Goal: Task Accomplishment & Management: Manage account settings

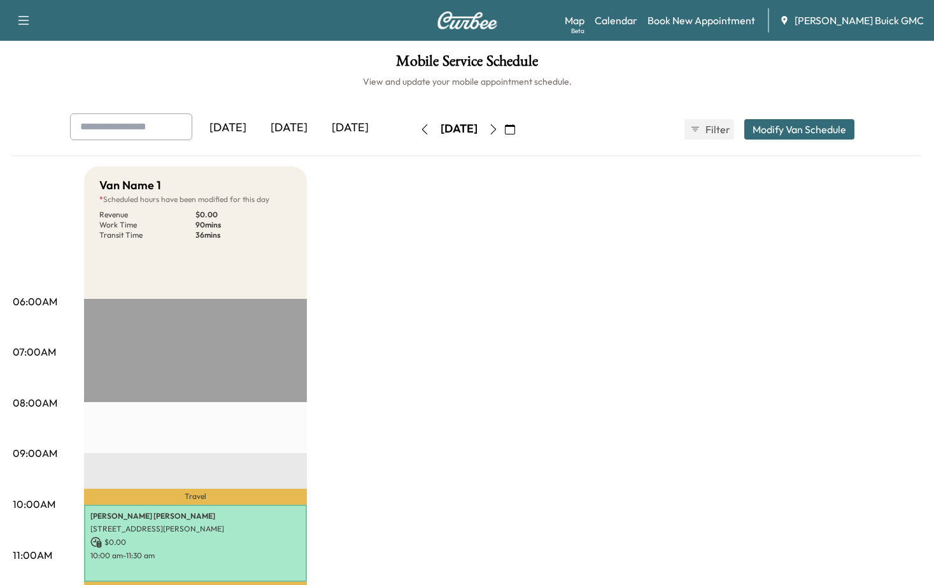
click at [347, 127] on div "[DATE]" at bounding box center [350, 127] width 61 height 29
click at [347, 128] on div "[DATE]" at bounding box center [350, 127] width 61 height 29
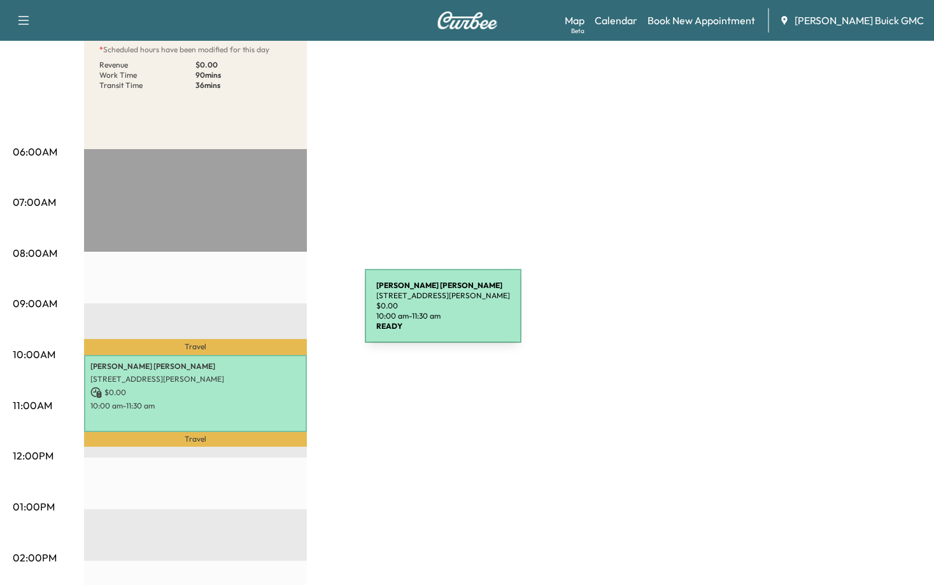
scroll to position [127, 0]
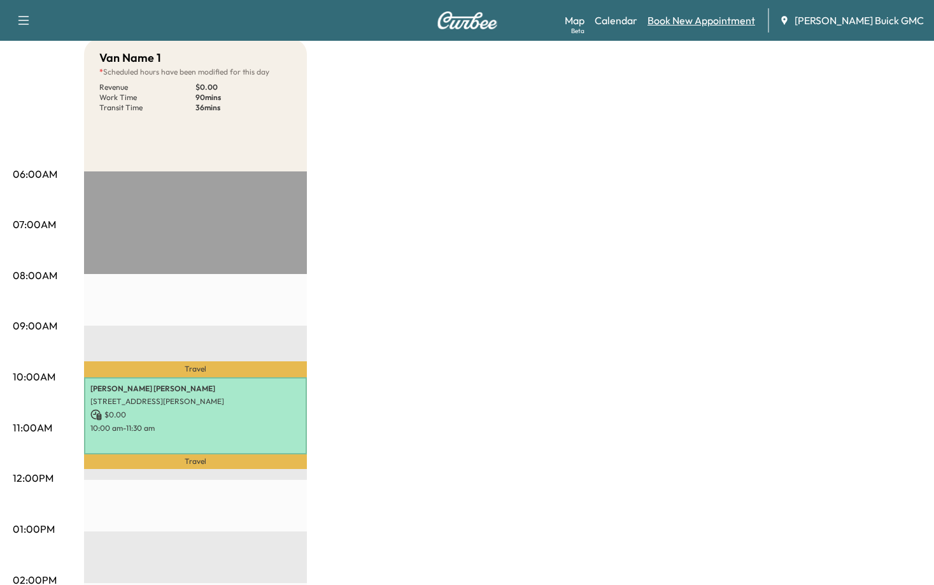
click at [751, 24] on link "Book New Appointment" at bounding box center [702, 20] width 108 height 15
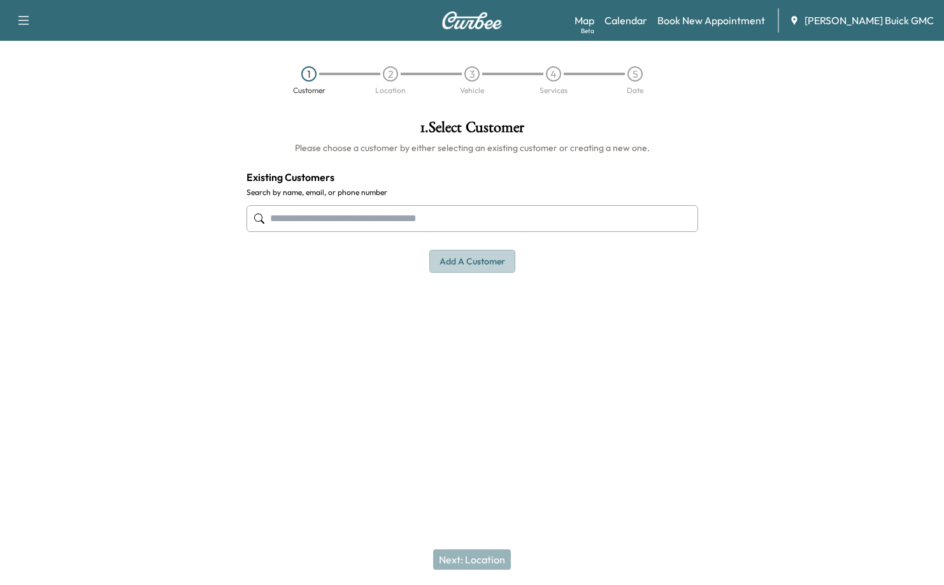
click at [458, 266] on button "Add a customer" at bounding box center [472, 262] width 86 height 24
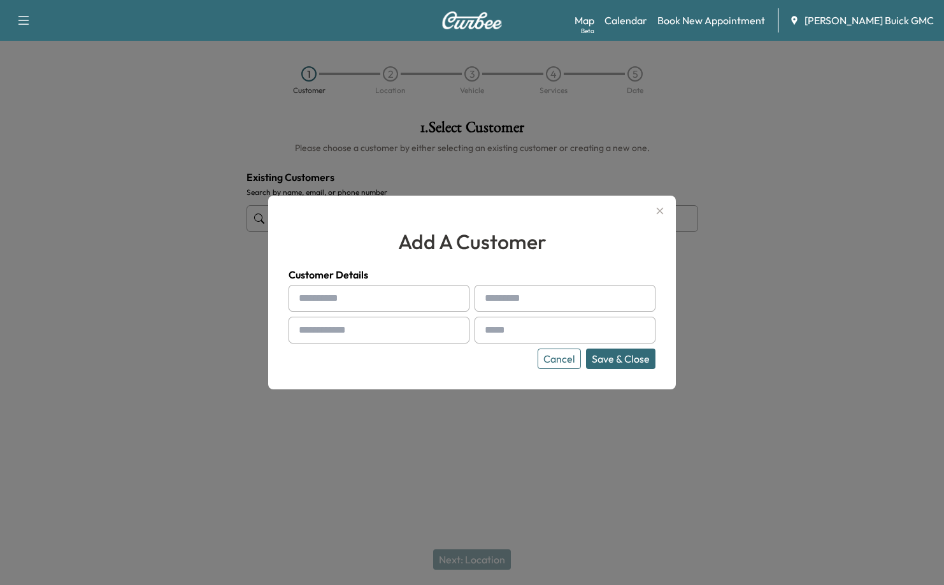
click at [327, 291] on input "text" at bounding box center [379, 298] width 181 height 27
click at [327, 294] on input "text" at bounding box center [379, 298] width 181 height 27
paste input "****"
type input "****"
click at [582, 302] on input "text" at bounding box center [564, 298] width 181 height 27
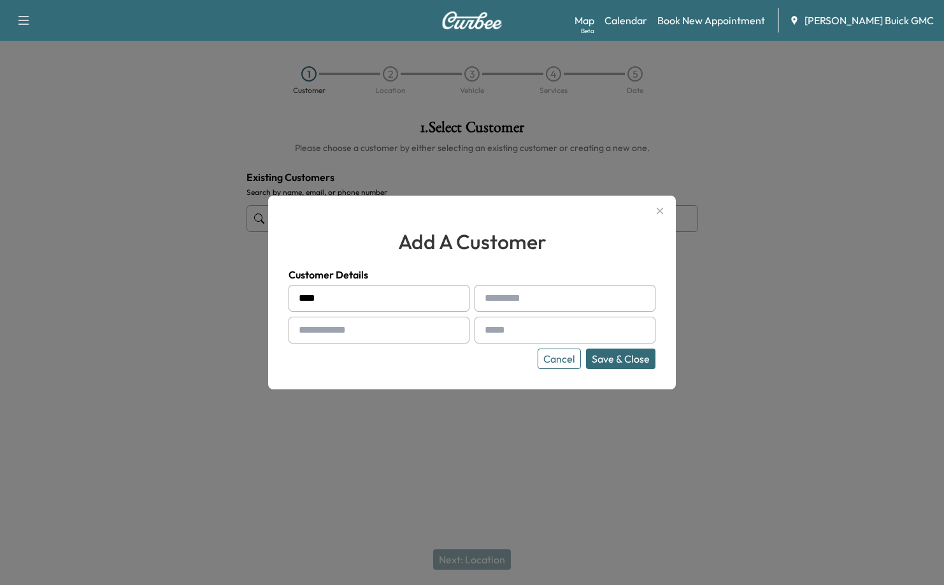
paste input "**********"
type input "**********"
click at [354, 340] on input "text" at bounding box center [379, 330] width 181 height 27
type input "**********"
click at [548, 332] on input "text" at bounding box center [564, 330] width 181 height 27
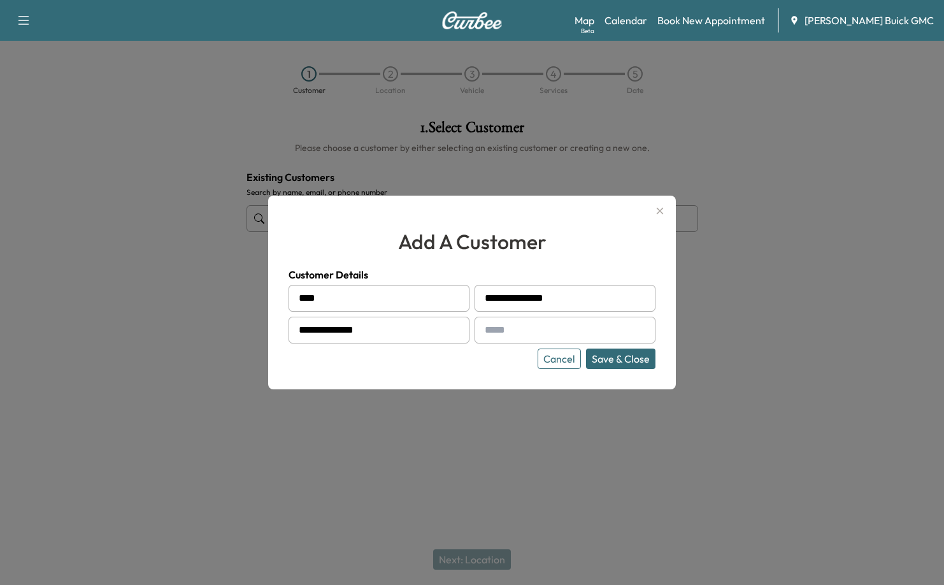
click at [508, 336] on input "text" at bounding box center [564, 330] width 181 height 27
type input "**********"
click at [621, 356] on button "Save & Close" at bounding box center [620, 358] width 69 height 20
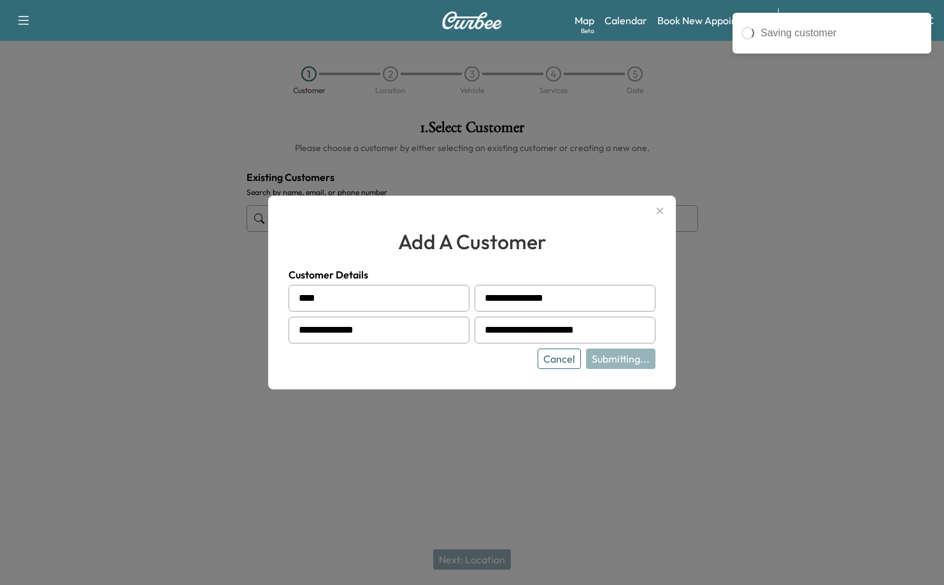
type input "**********"
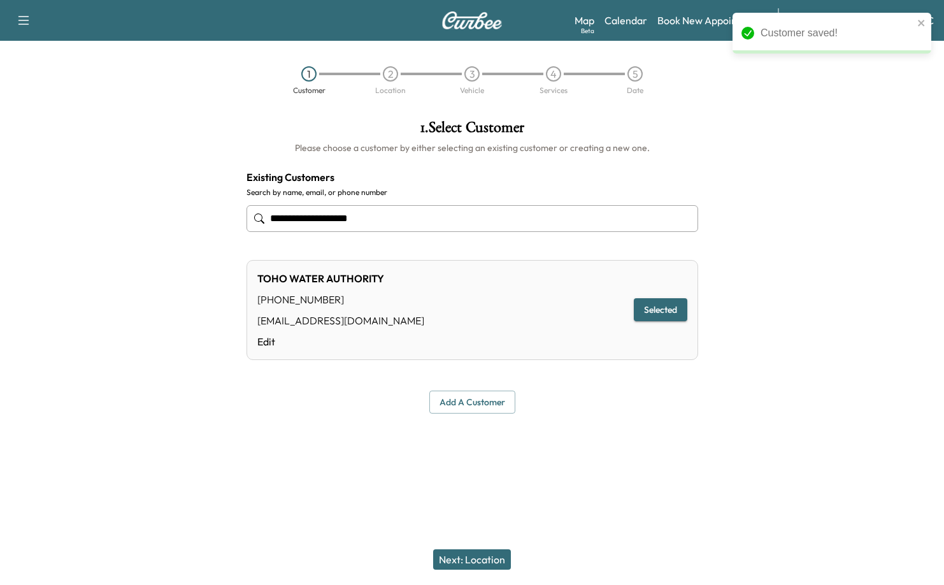
click at [496, 560] on button "Next: Location" at bounding box center [472, 559] width 78 height 20
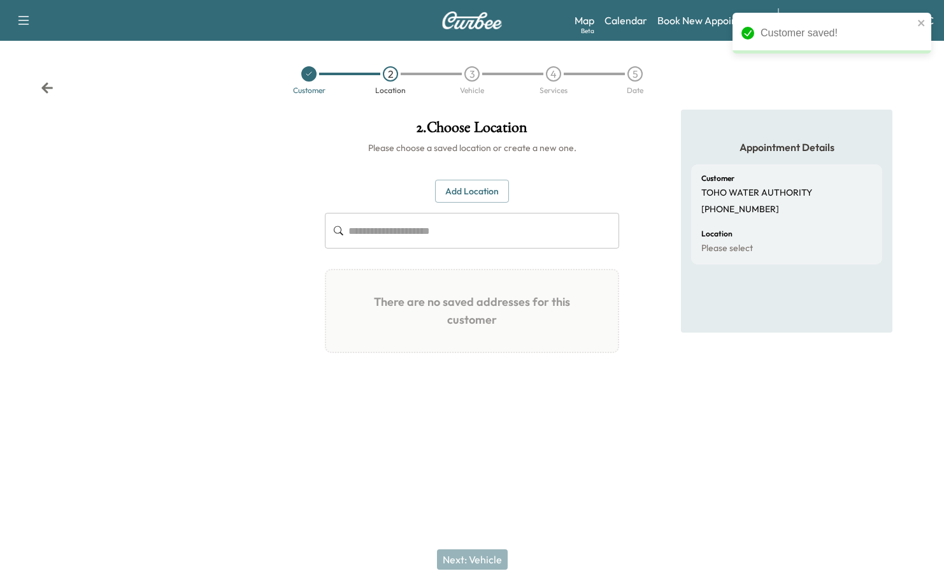
click at [468, 182] on button "Add Location" at bounding box center [472, 192] width 74 height 24
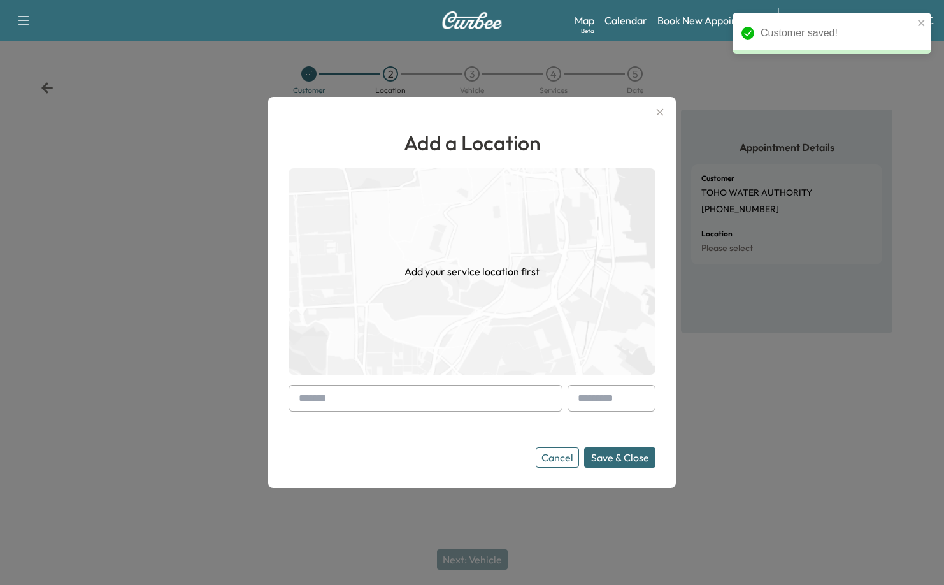
click at [411, 401] on input "text" at bounding box center [426, 398] width 274 height 27
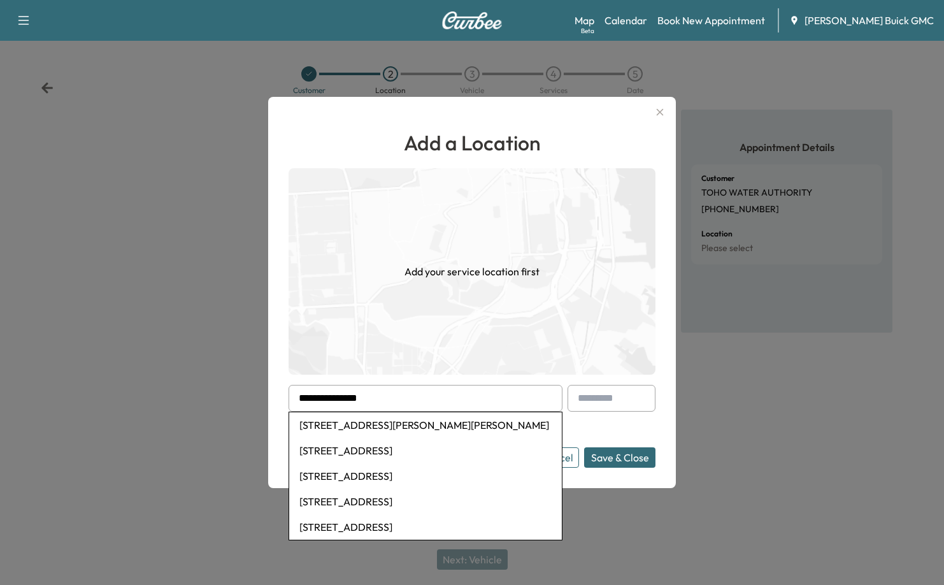
click at [408, 438] on li "[STREET_ADDRESS]" at bounding box center [425, 450] width 273 height 25
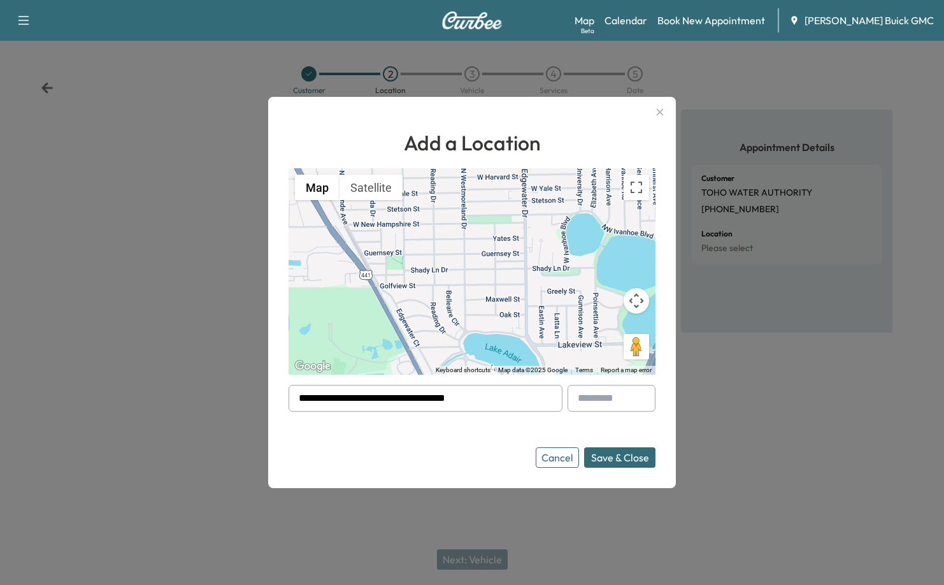
drag, startPoint x: 473, startPoint y: 395, endPoint x: -165, endPoint y: 388, distance: 637.6
click at [0, 388] on html "**********" at bounding box center [472, 292] width 944 height 585
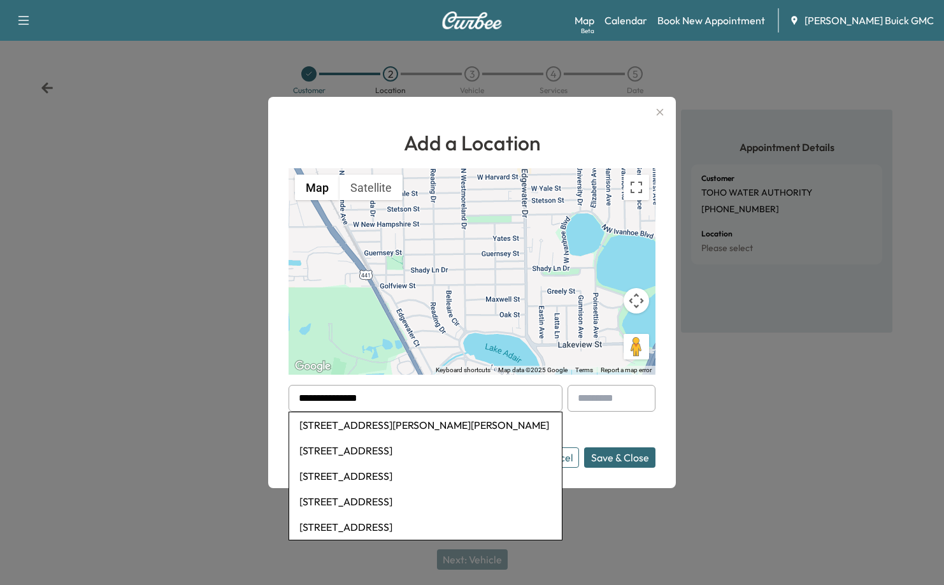
click at [357, 427] on li "[STREET_ADDRESS][PERSON_NAME][PERSON_NAME]" at bounding box center [425, 424] width 273 height 25
type input "**********"
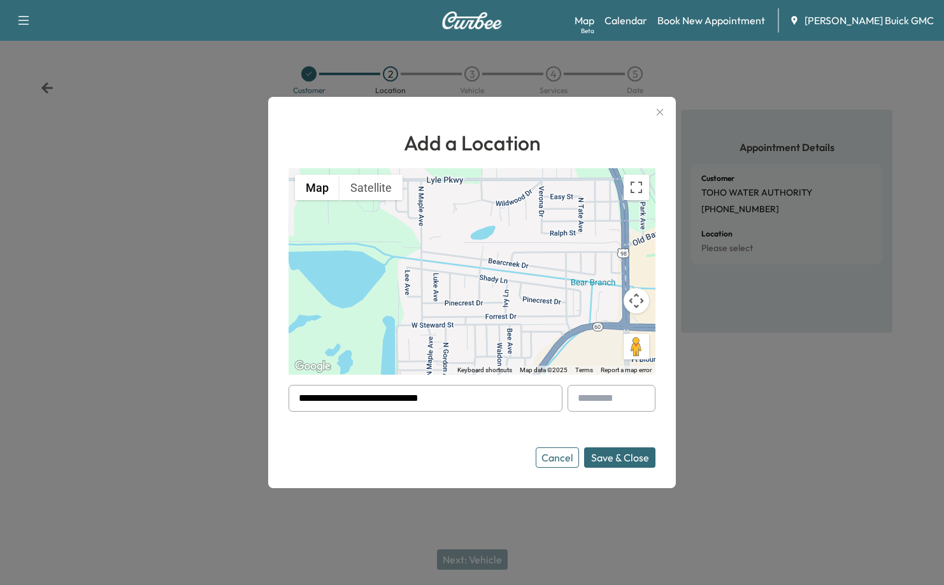
click at [635, 459] on button "Save & Close" at bounding box center [619, 457] width 71 height 20
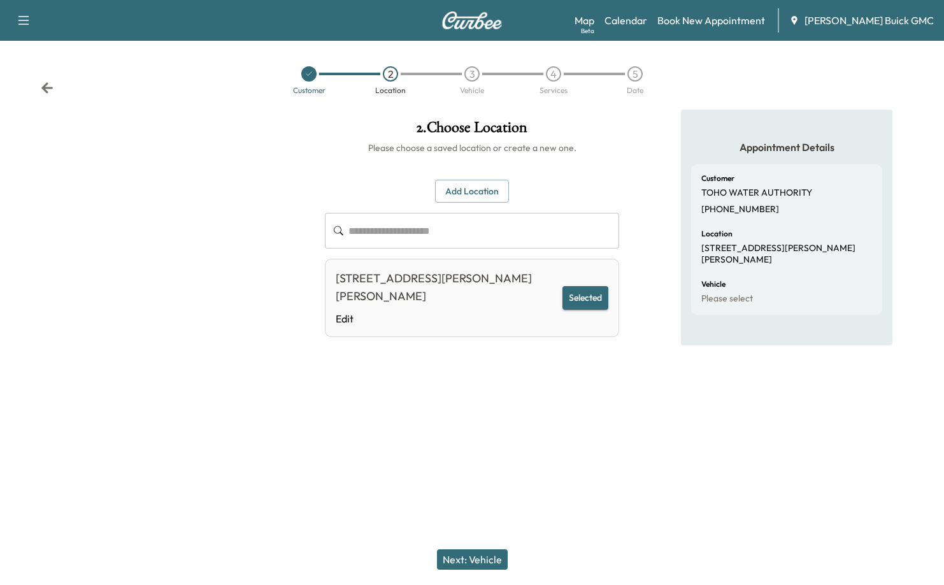
click at [478, 563] on button "Next: Vehicle" at bounding box center [472, 559] width 71 height 20
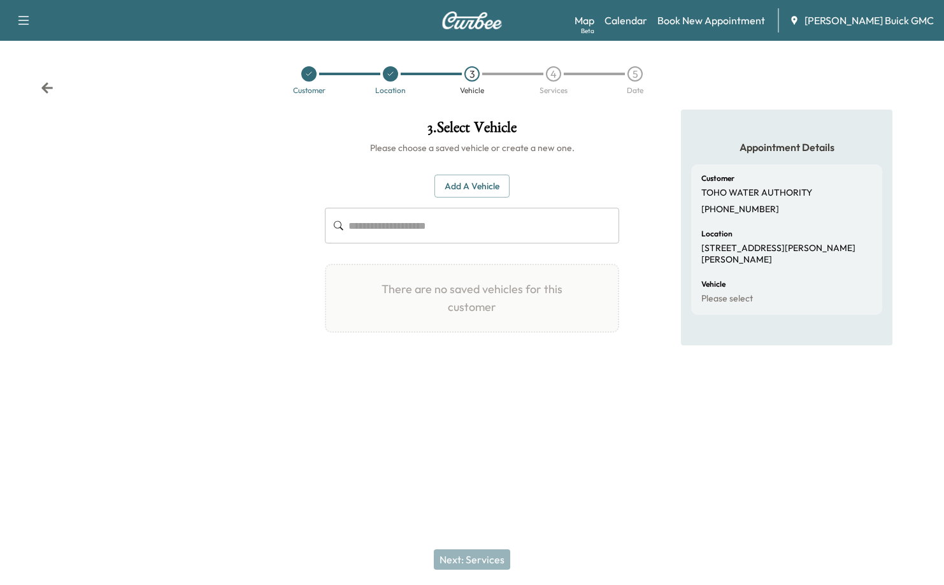
click at [486, 182] on button "Add a Vehicle" at bounding box center [471, 187] width 75 height 24
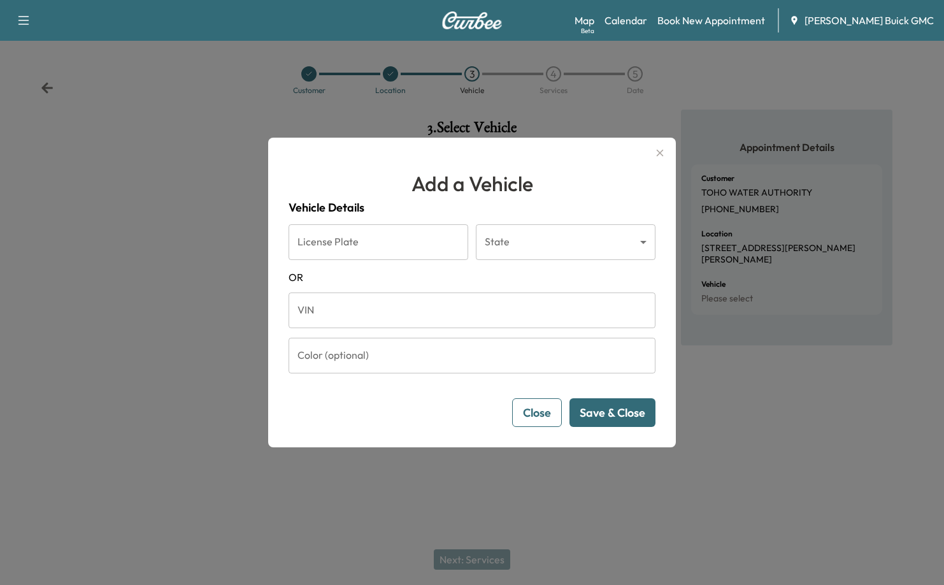
click at [343, 308] on input "VIN" at bounding box center [472, 310] width 367 height 36
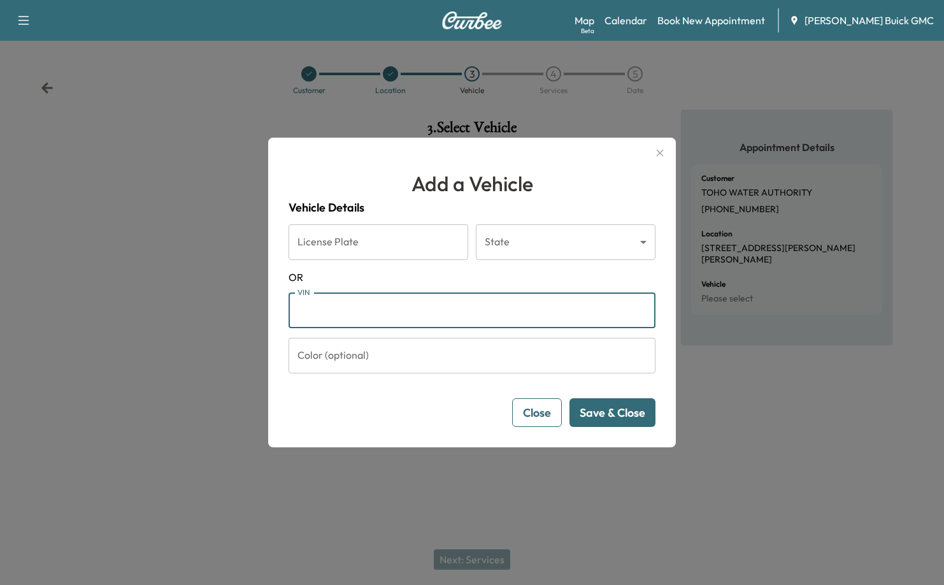
paste input "**********"
type input "**********"
click at [625, 417] on button "Save & Close" at bounding box center [612, 412] width 86 height 29
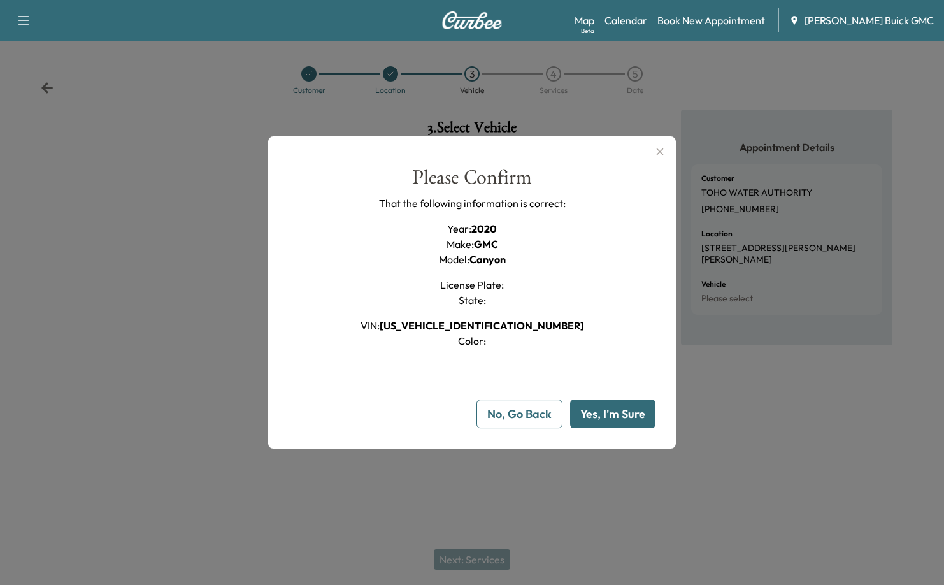
click at [625, 417] on button "Yes, I'm Sure" at bounding box center [612, 413] width 85 height 29
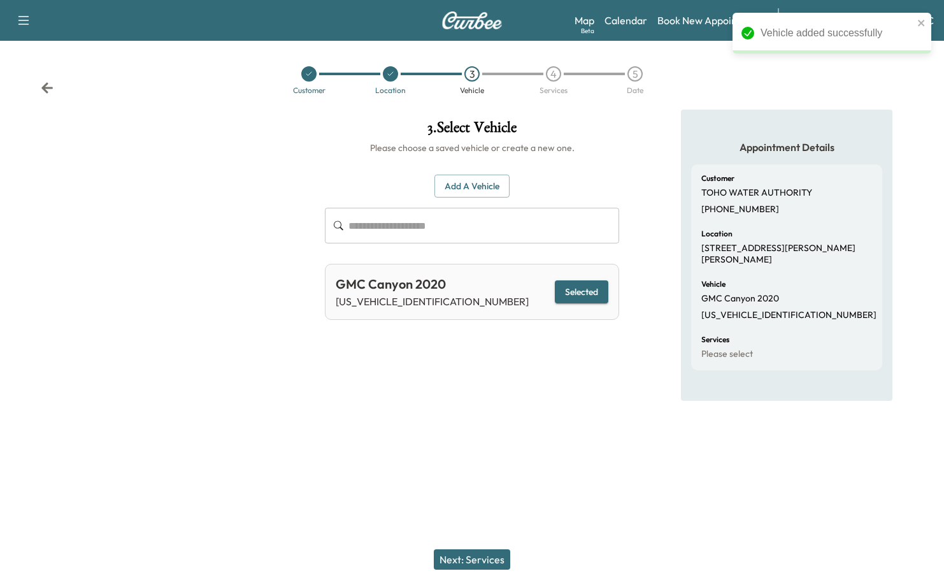
click at [482, 557] on button "Next: Services" at bounding box center [472, 559] width 76 height 20
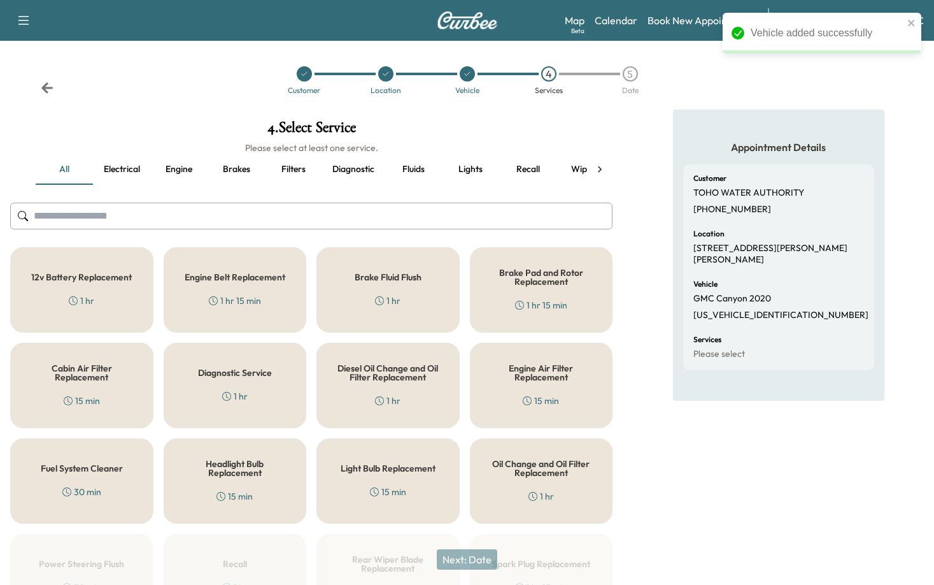
click at [420, 169] on button "Fluids" at bounding box center [413, 169] width 57 height 31
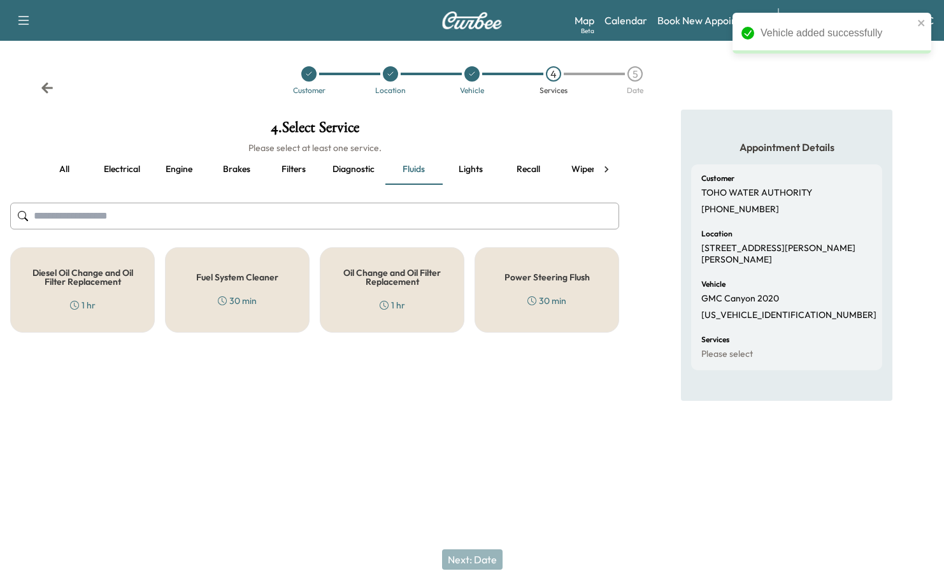
click at [405, 286] on h5 "Oil Change and Oil Filter Replacement" at bounding box center [392, 277] width 103 height 18
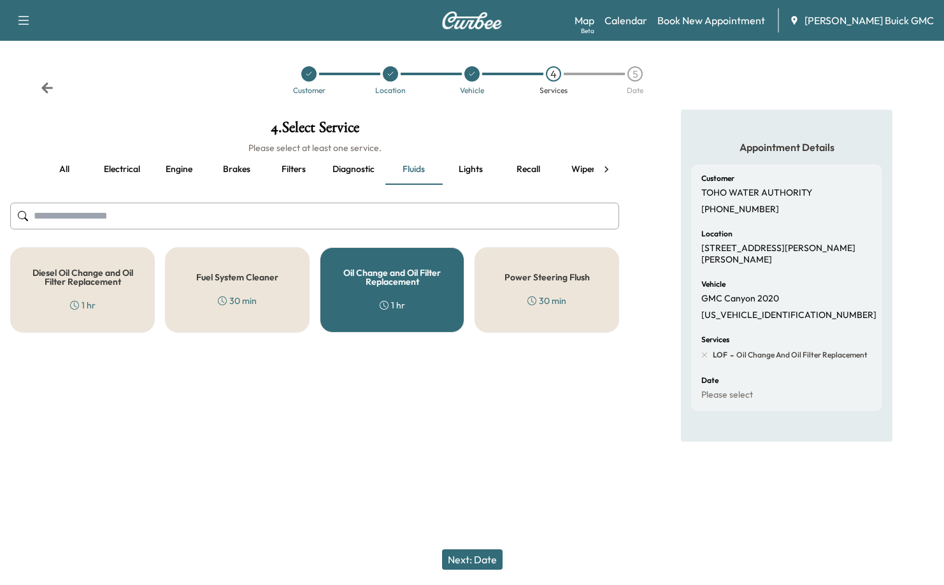
click at [62, 161] on button "all" at bounding box center [64, 169] width 57 height 31
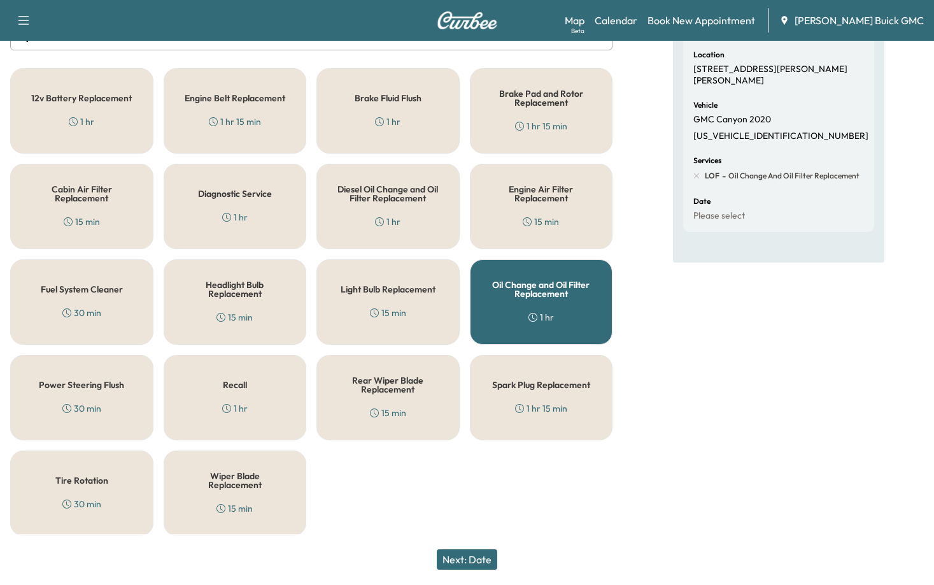
scroll to position [181, 0]
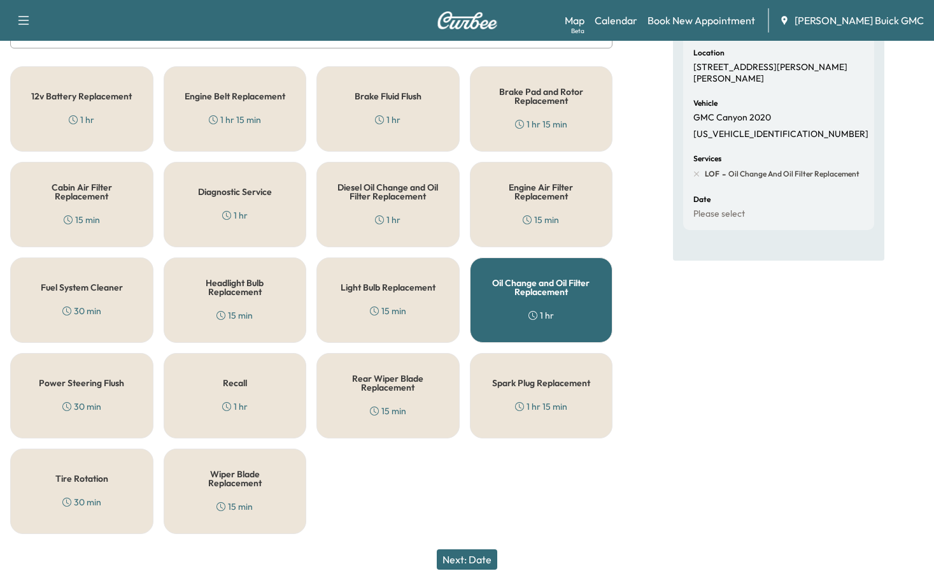
click at [80, 474] on h5 "Tire Rotation" at bounding box center [81, 478] width 53 height 9
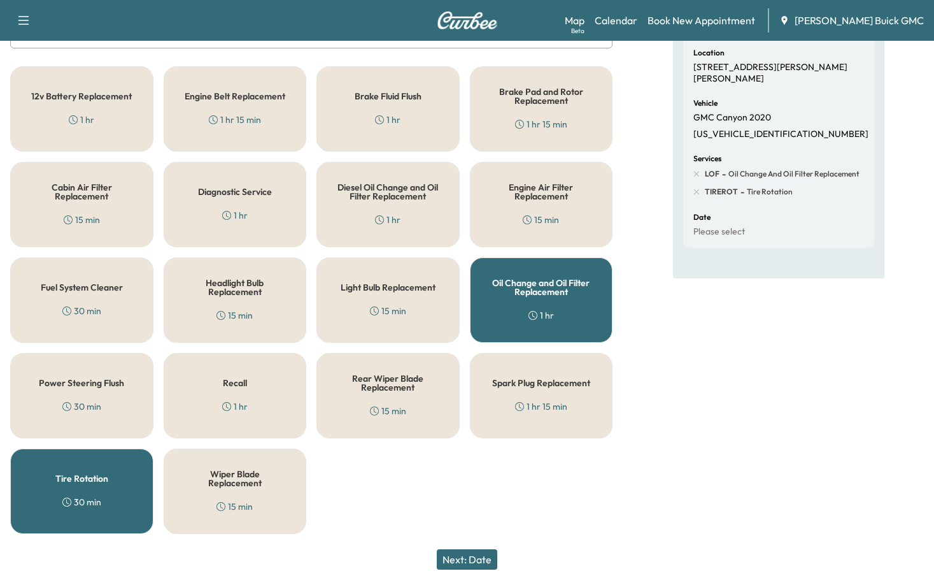
scroll to position [117, 0]
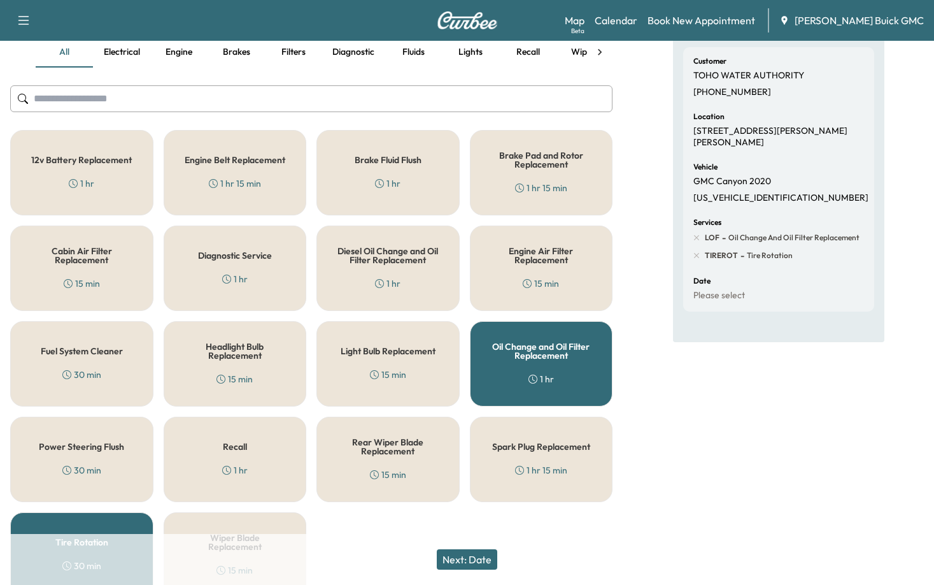
click at [227, 266] on div "Diagnostic Service 1 hr" at bounding box center [235, 267] width 143 height 85
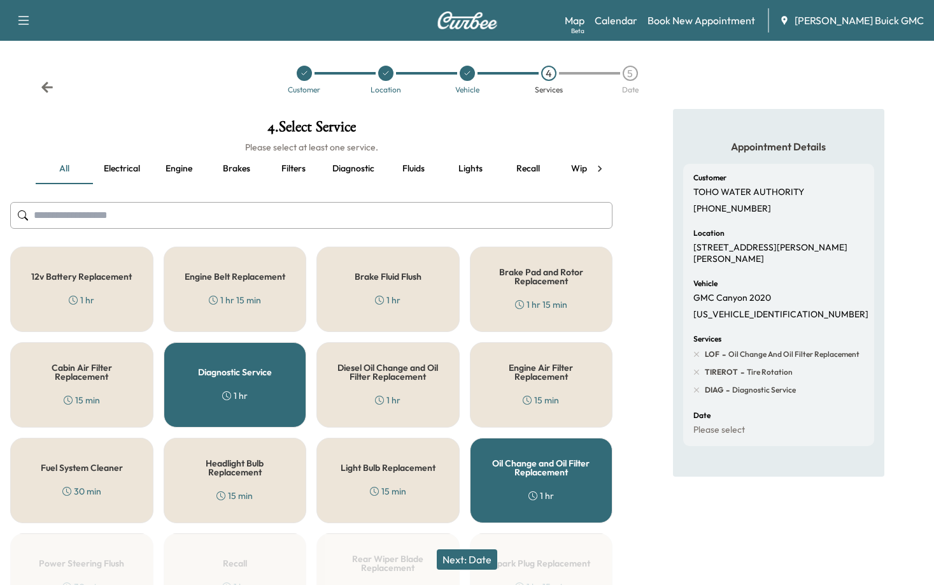
scroll to position [0, 0]
click at [118, 171] on button "Electrical" at bounding box center [121, 169] width 57 height 31
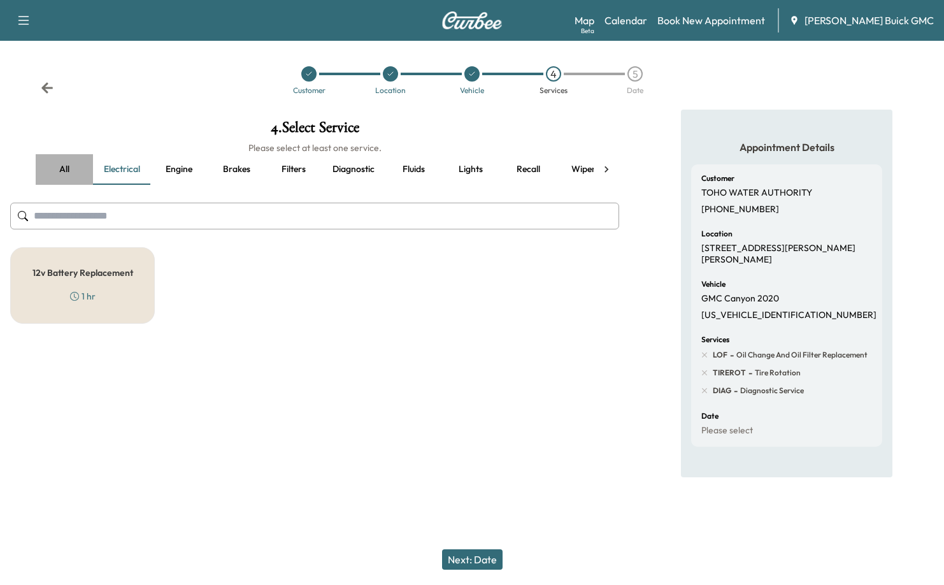
click at [69, 172] on button "all" at bounding box center [64, 169] width 57 height 31
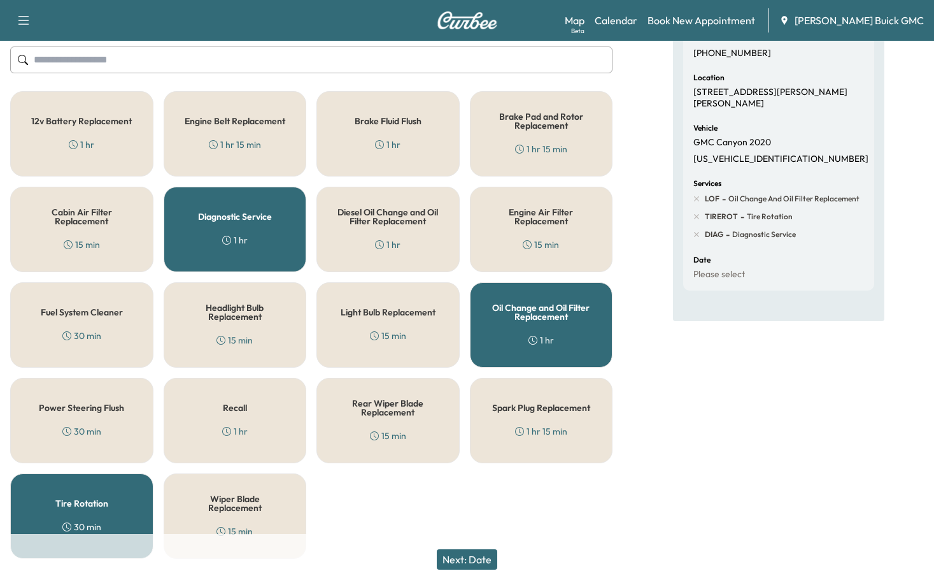
scroll to position [181, 0]
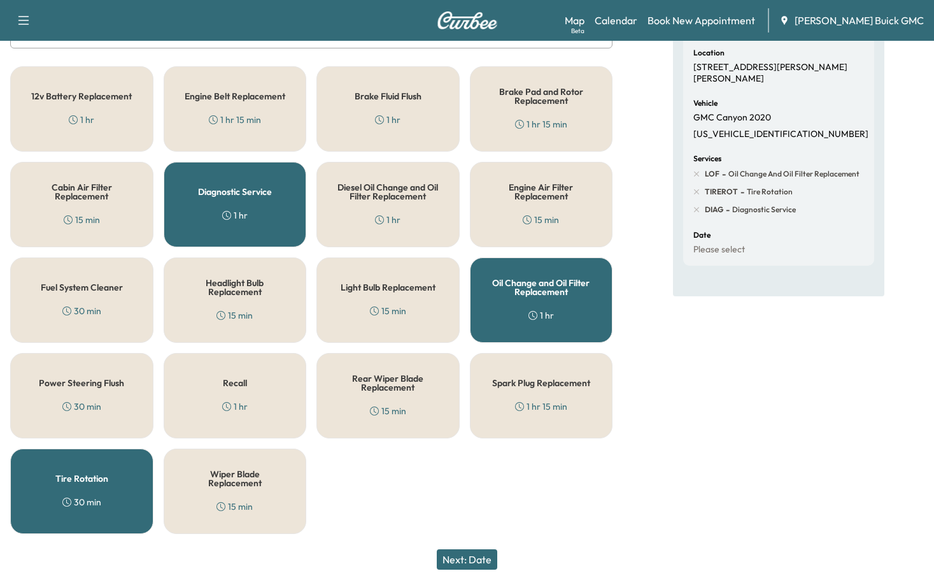
click at [469, 562] on button "Next: Date" at bounding box center [467, 559] width 61 height 20
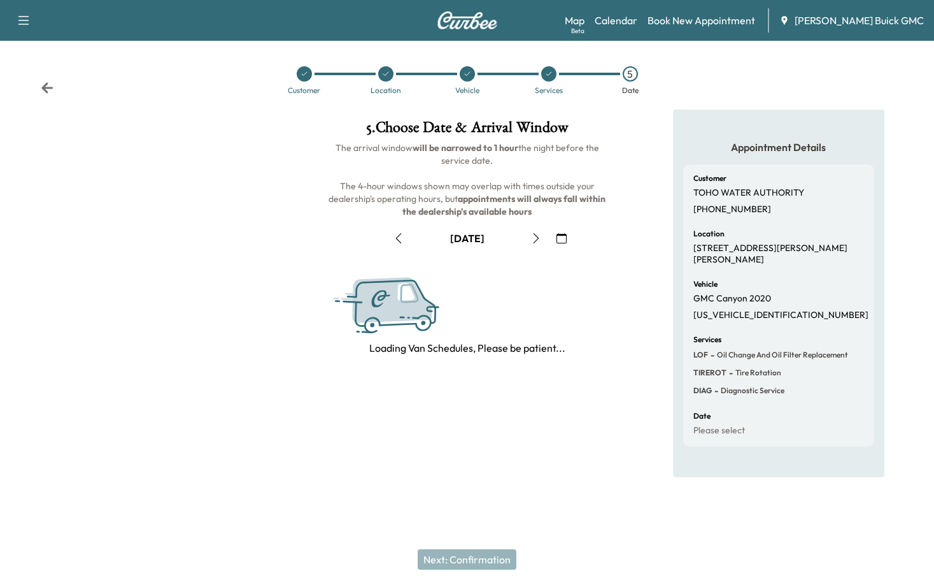
scroll to position [0, 0]
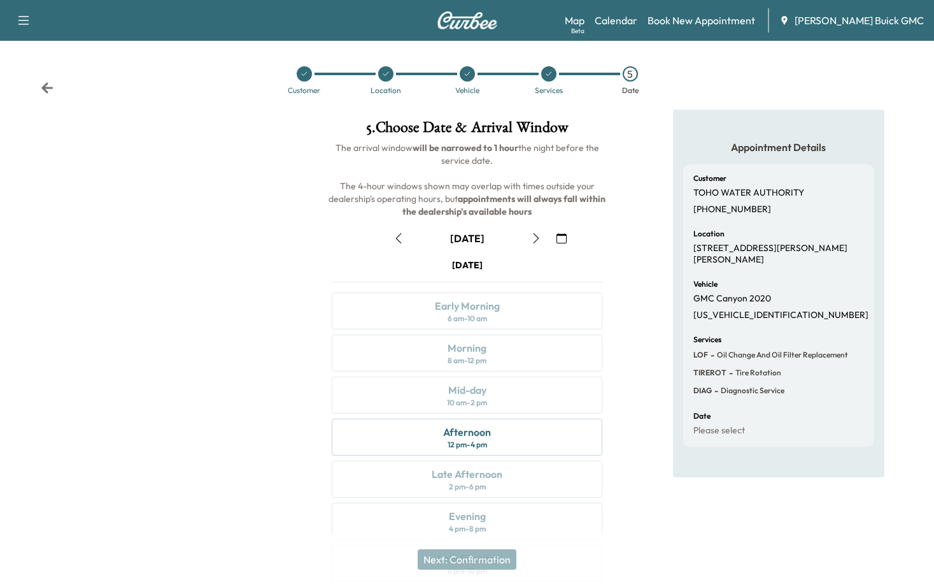
click at [473, 362] on div "[DATE] Early Morning 6 am - 10 am Morning 8 am - 12 pm Mid-day 10 am - 2 pm Aft…" at bounding box center [467, 423] width 291 height 328
click at [473, 360] on div "[DATE] Early Morning 6 am - 10 am Morning 8 am - 12 pm Mid-day 10 am - 2 pm Aft…" at bounding box center [467, 423] width 291 height 328
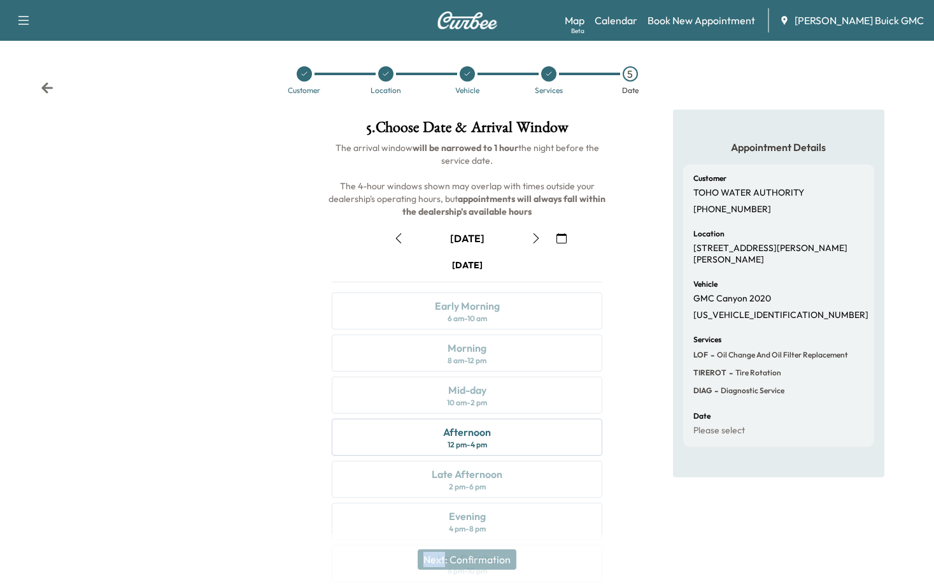
click at [473, 360] on div "[DATE] Early Morning 6 am - 10 am Morning 8 am - 12 pm Mid-day 10 am - 2 pm Aft…" at bounding box center [467, 423] width 291 height 328
click at [473, 359] on div "[DATE] Early Morning 6 am - 10 am Morning 8 am - 12 pm Mid-day 10 am - 2 pm Aft…" at bounding box center [467, 423] width 291 height 328
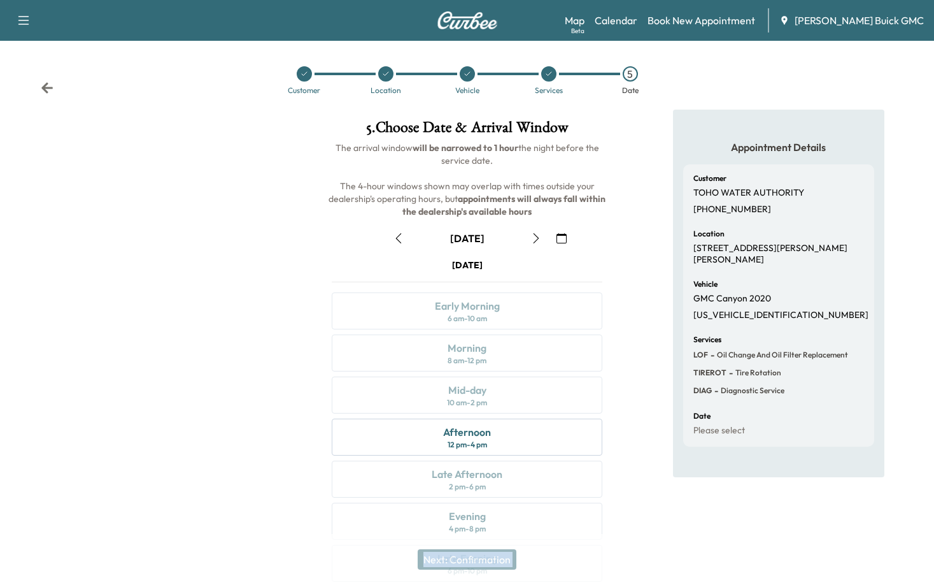
click at [473, 359] on div "[DATE] Early Morning 6 am - 10 am Morning 8 am - 12 pm Mid-day 10 am - 2 pm Aft…" at bounding box center [467, 423] width 291 height 328
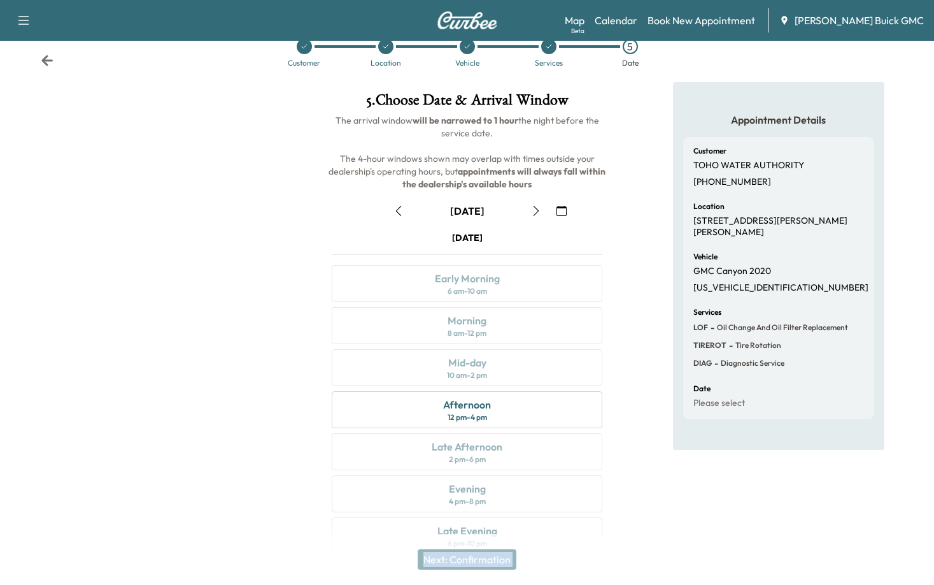
scroll to position [53, 0]
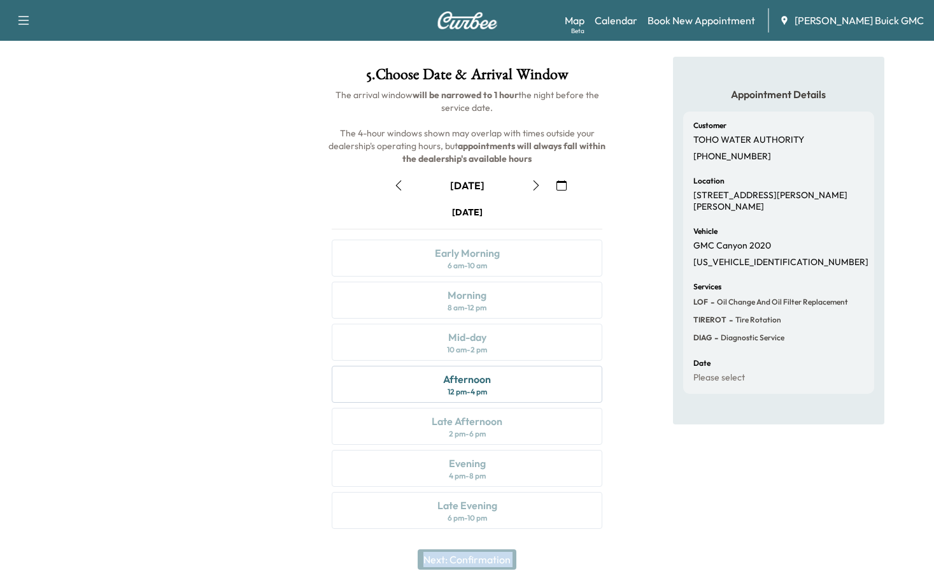
drag, startPoint x: 399, startPoint y: 189, endPoint x: 411, endPoint y: 191, distance: 12.3
click at [399, 189] on icon "button" at bounding box center [399, 185] width 10 height 10
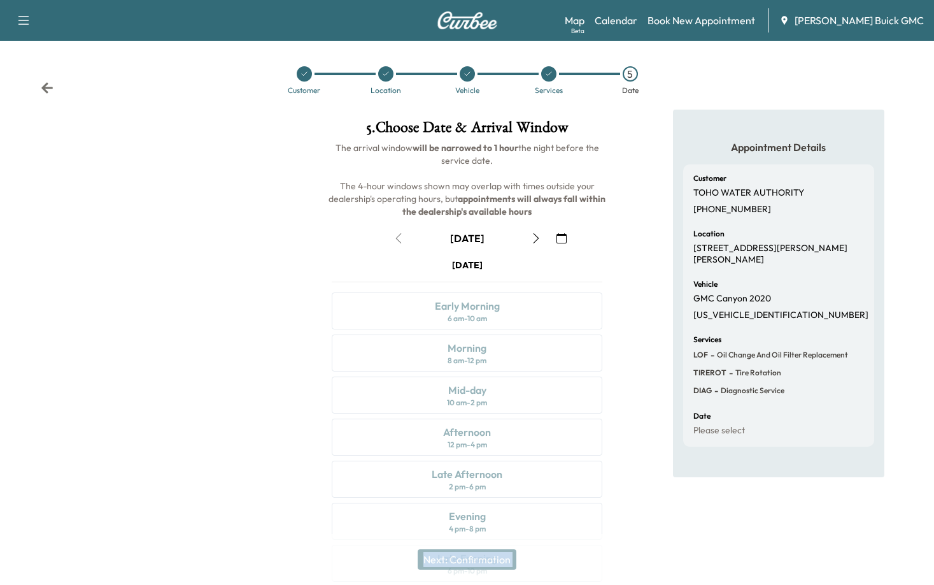
click at [539, 236] on icon "button" at bounding box center [536, 238] width 10 height 10
click at [459, 345] on div "[DATE] Early Morning 6 am - 10 am Morning 8 am - 12 pm Mid-day 10 am - 2 pm Aft…" at bounding box center [467, 423] width 291 height 328
click at [395, 235] on icon "button" at bounding box center [399, 238] width 10 height 10
click at [537, 241] on icon "button" at bounding box center [536, 238] width 10 height 10
click at [493, 365] on div "[DATE] Early Morning 6 am - 10 am Morning 8 am - 12 pm Mid-day 10 am - 2 pm Aft…" at bounding box center [467, 423] width 291 height 328
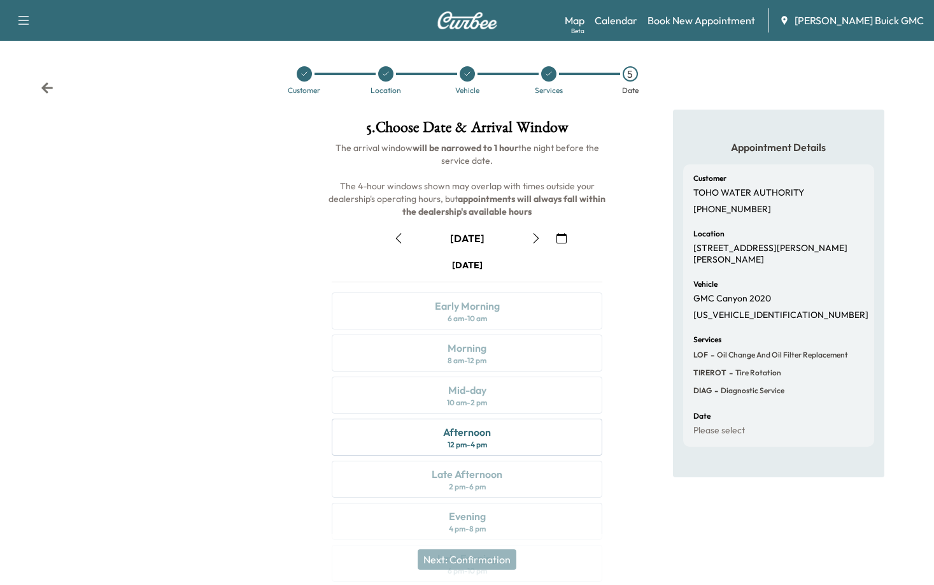
click at [489, 363] on div "[DATE] Early Morning 6 am - 10 am Morning 8 am - 12 pm Mid-day 10 am - 2 pm Aft…" at bounding box center [467, 423] width 291 height 328
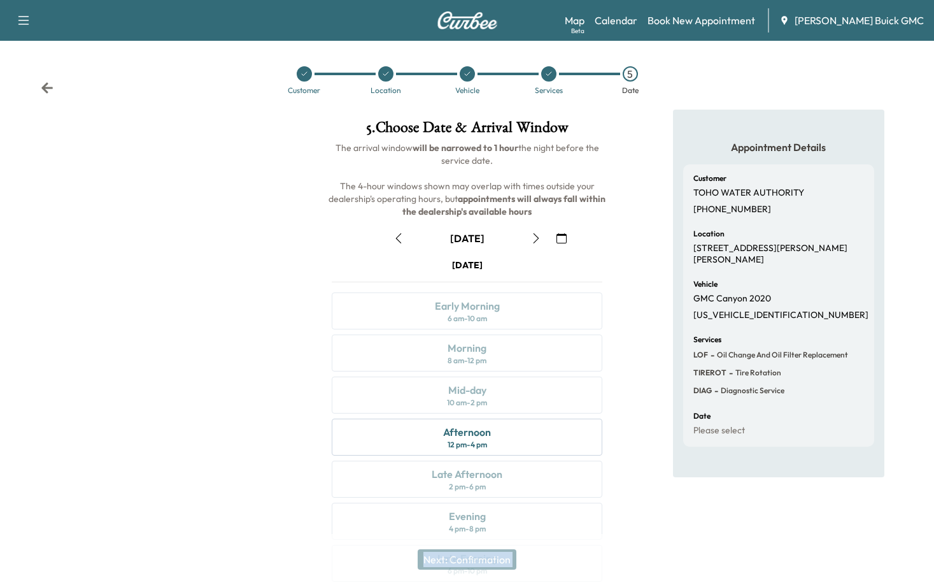
click at [489, 362] on div "[DATE] Early Morning 6 am - 10 am Morning 8 am - 12 pm Mid-day 10 am - 2 pm Aft…" at bounding box center [467, 423] width 291 height 328
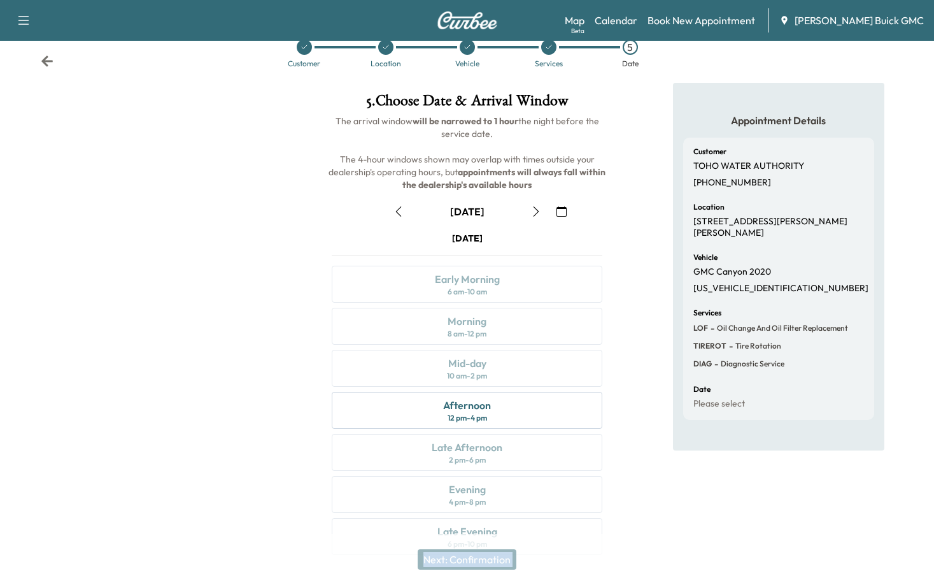
scroll to position [53, 0]
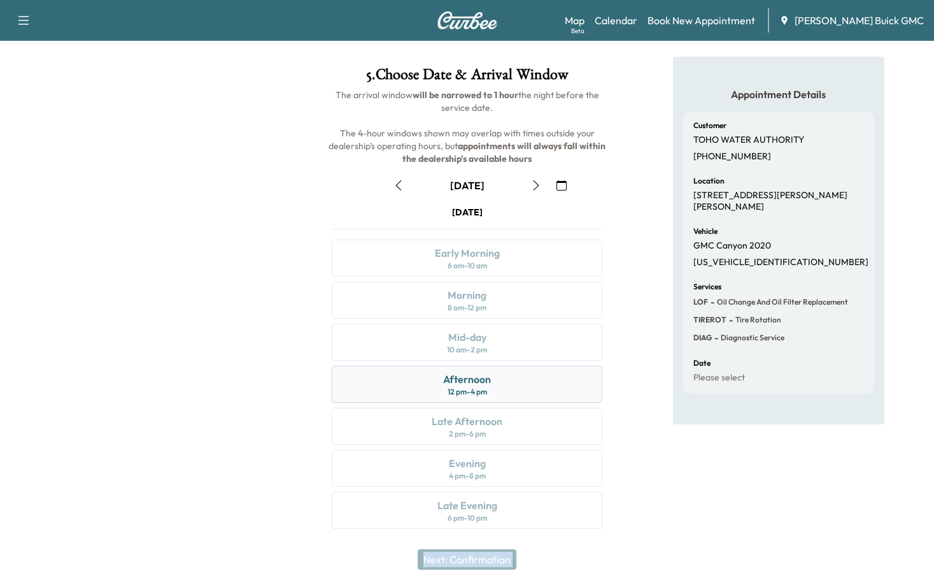
click at [476, 389] on div "12 pm - 4 pm" at bounding box center [467, 392] width 39 height 10
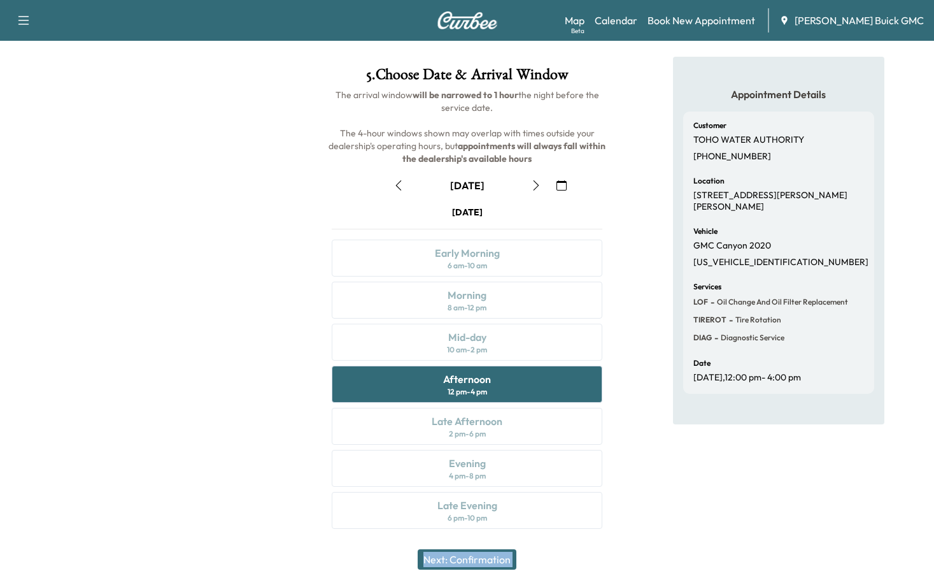
click at [474, 563] on button "Next: Confirmation" at bounding box center [467, 559] width 99 height 20
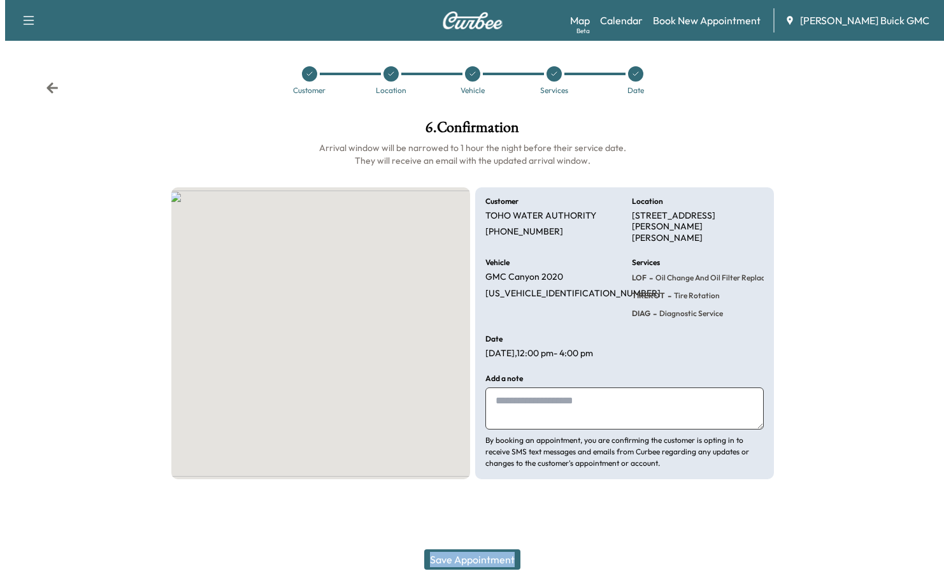
scroll to position [0, 0]
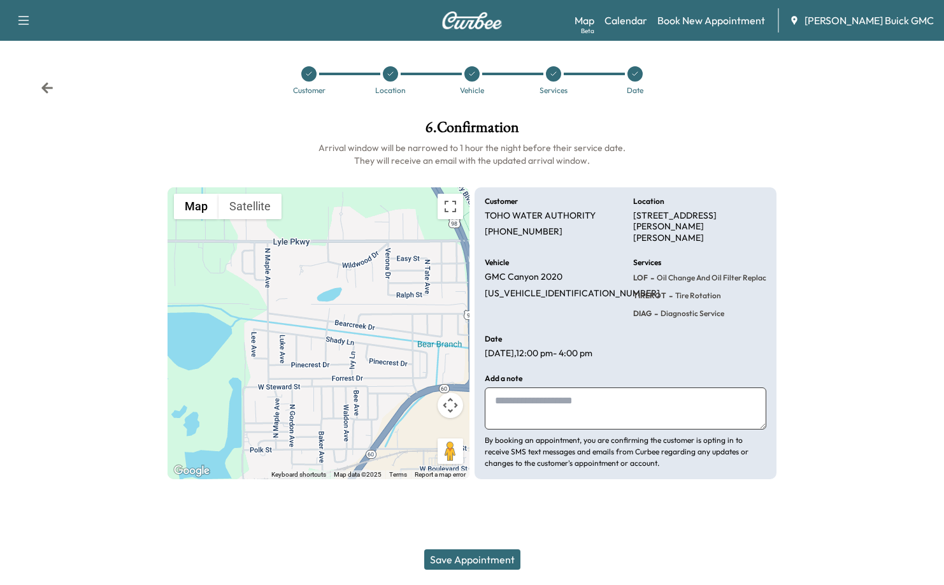
click at [501, 408] on textarea at bounding box center [626, 408] width 282 height 42
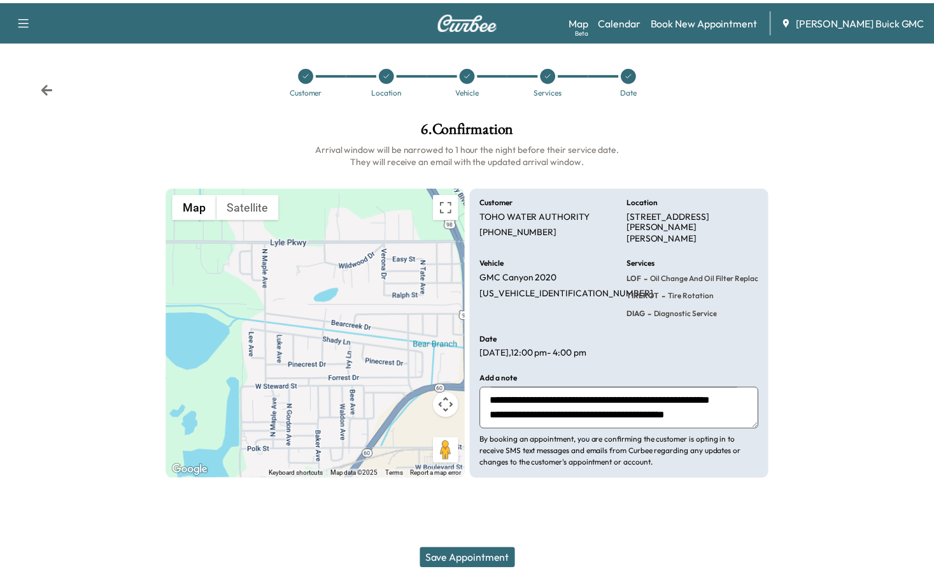
scroll to position [55, 0]
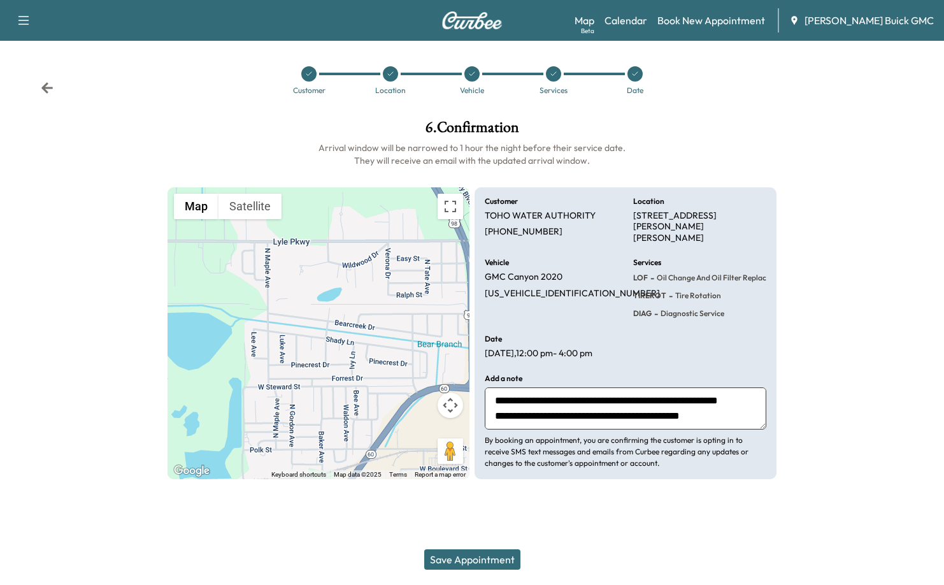
type textarea "**********"
click at [490, 560] on button "Save Appointment" at bounding box center [472, 559] width 96 height 20
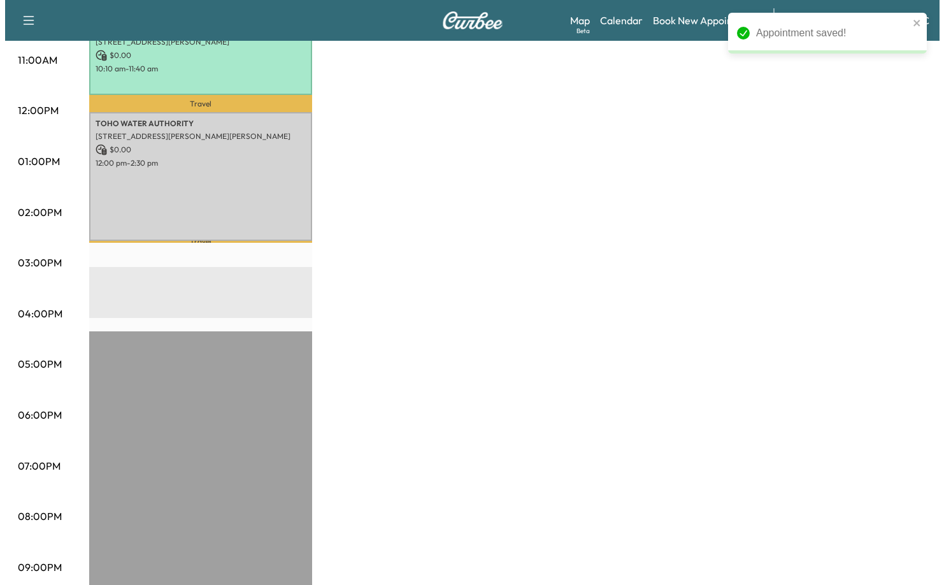
scroll to position [510, 0]
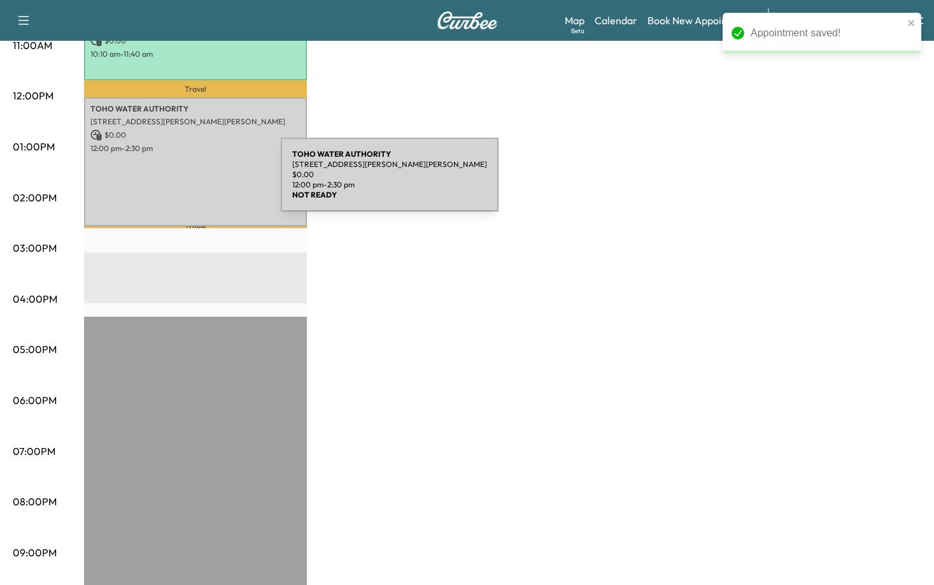
click at [185, 175] on div "TOHO WATER AUTHORITY [STREET_ADDRESS][PERSON_NAME] $ 0.00 12:00 pm - 2:30 pm" at bounding box center [195, 161] width 223 height 129
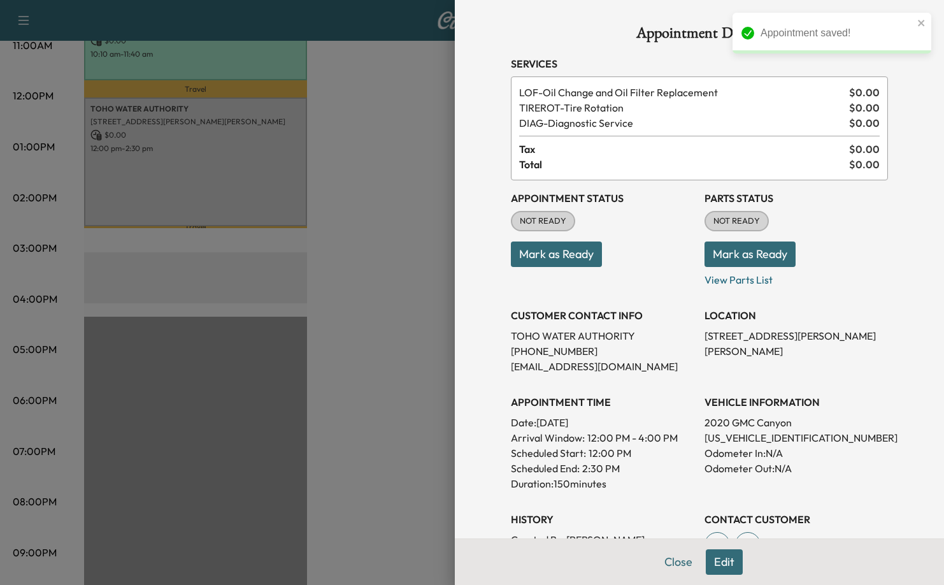
click at [580, 253] on button "Mark as Ready" at bounding box center [556, 253] width 91 height 25
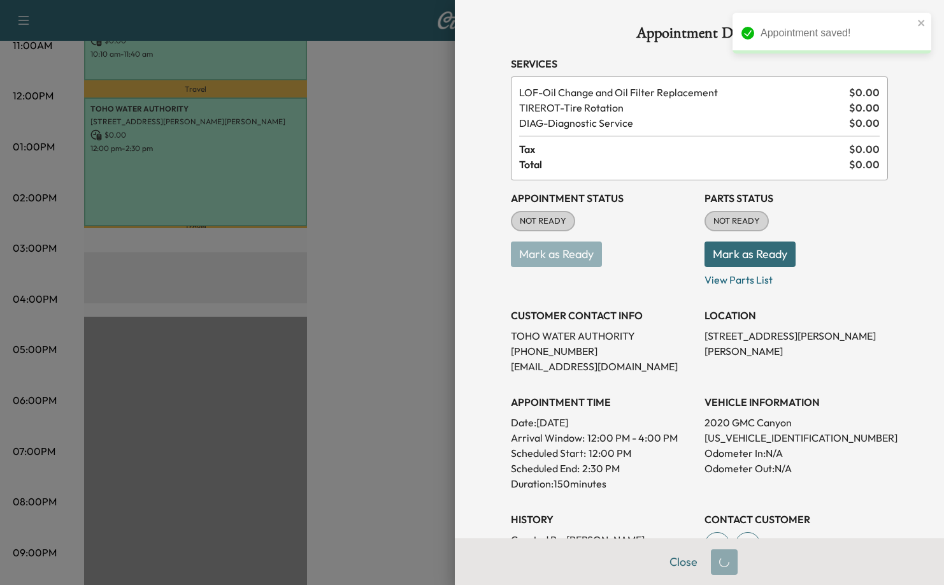
click at [753, 263] on button "Mark as Ready" at bounding box center [749, 253] width 91 height 25
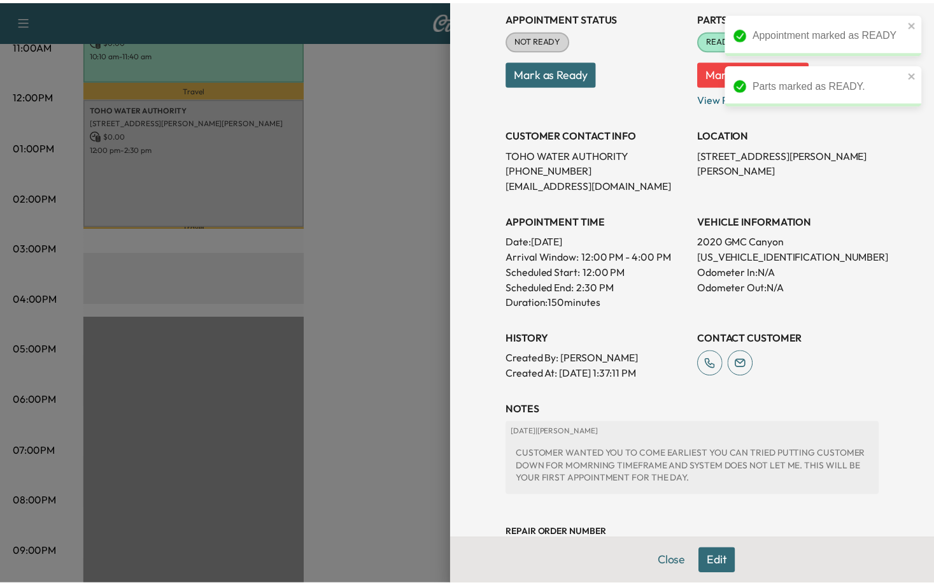
scroll to position [225, 0]
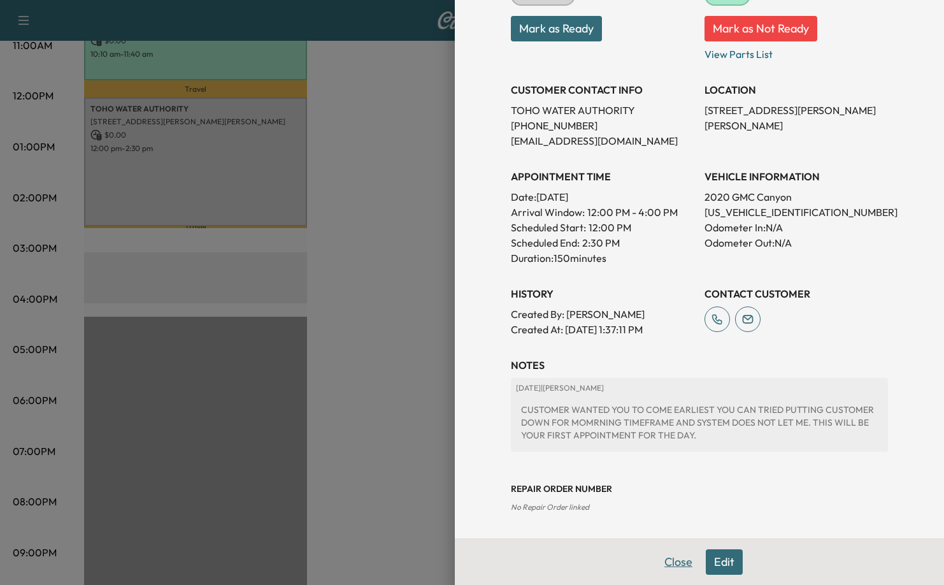
click at [664, 562] on button "Close" at bounding box center [678, 561] width 45 height 25
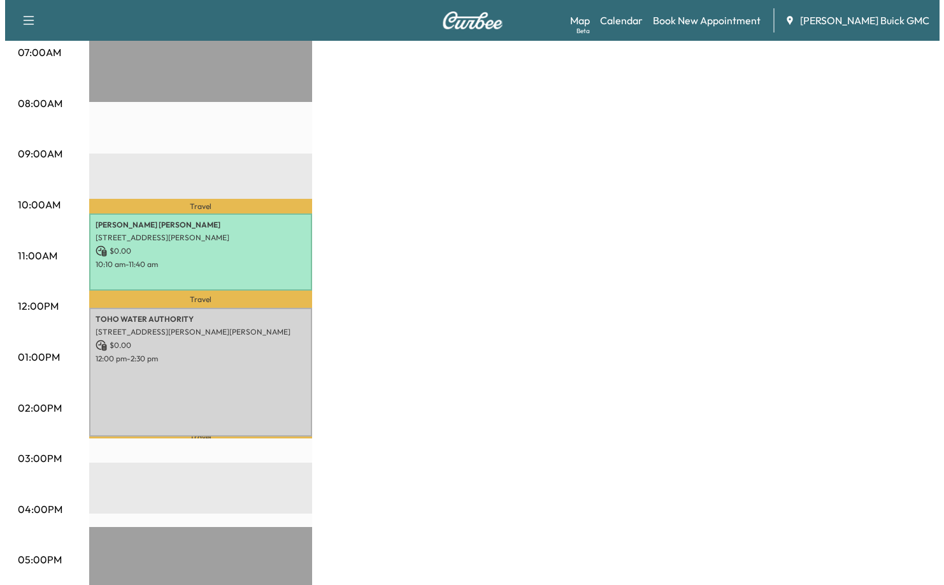
scroll to position [318, 0]
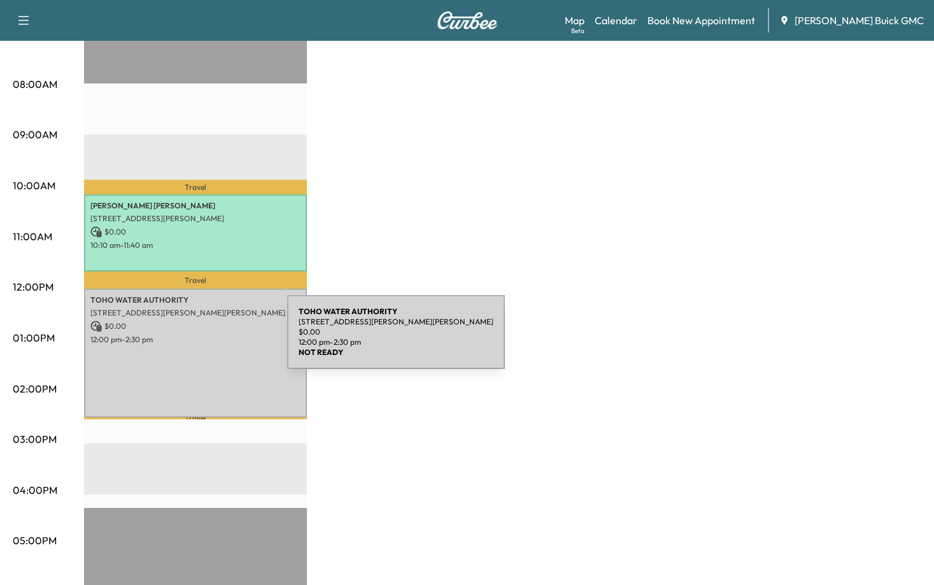
click at [192, 339] on p "12:00 pm - 2:30 pm" at bounding box center [195, 339] width 210 height 10
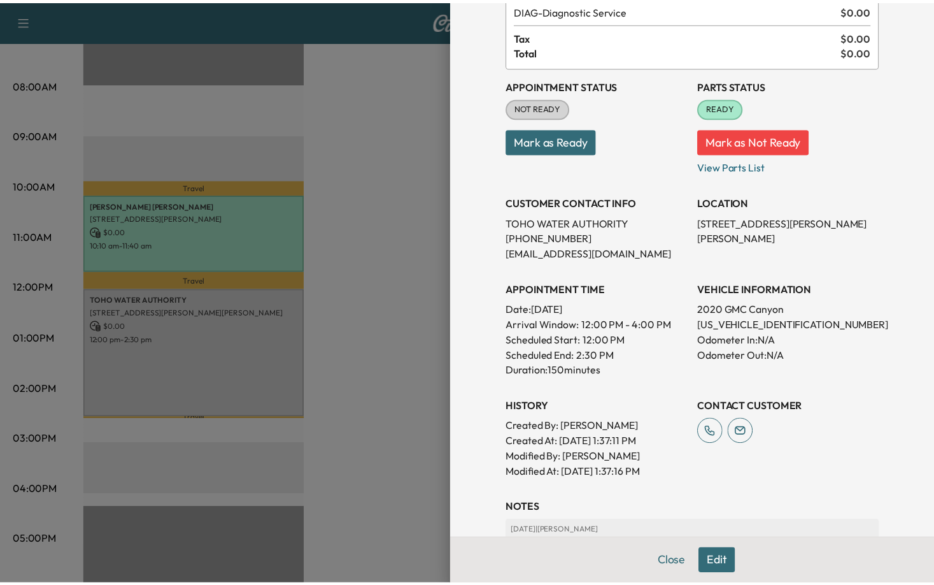
scroll to position [127, 0]
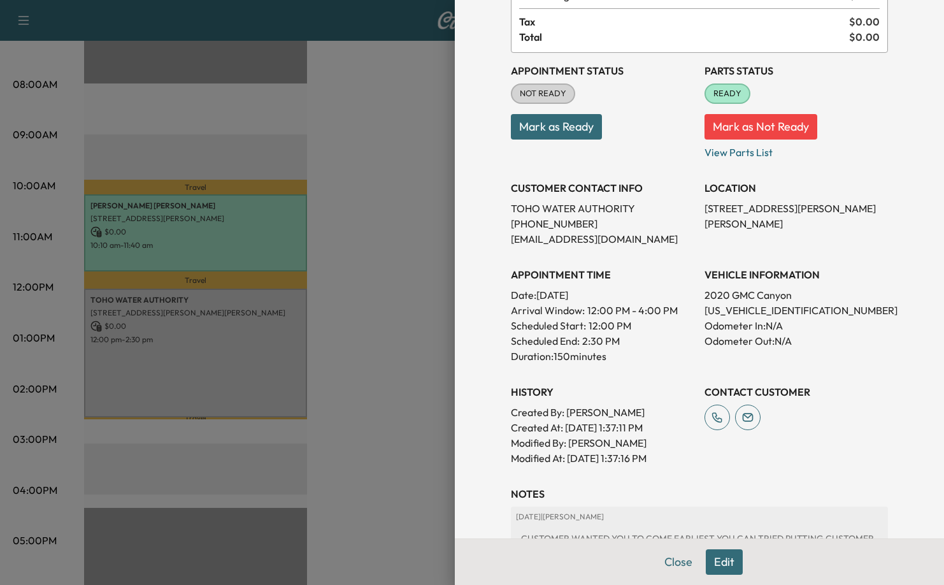
click at [560, 127] on button "Mark as Ready" at bounding box center [556, 126] width 91 height 25
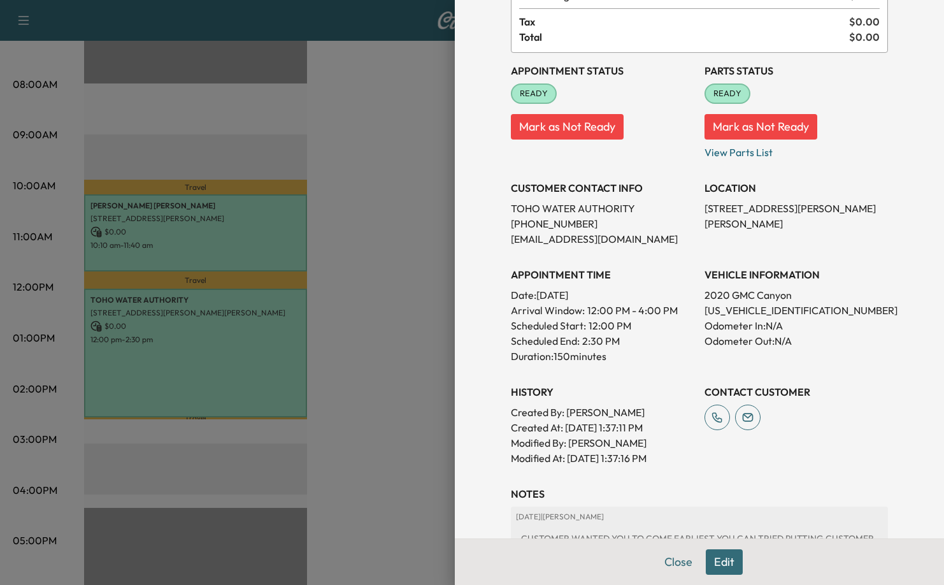
click at [385, 268] on div at bounding box center [472, 292] width 944 height 585
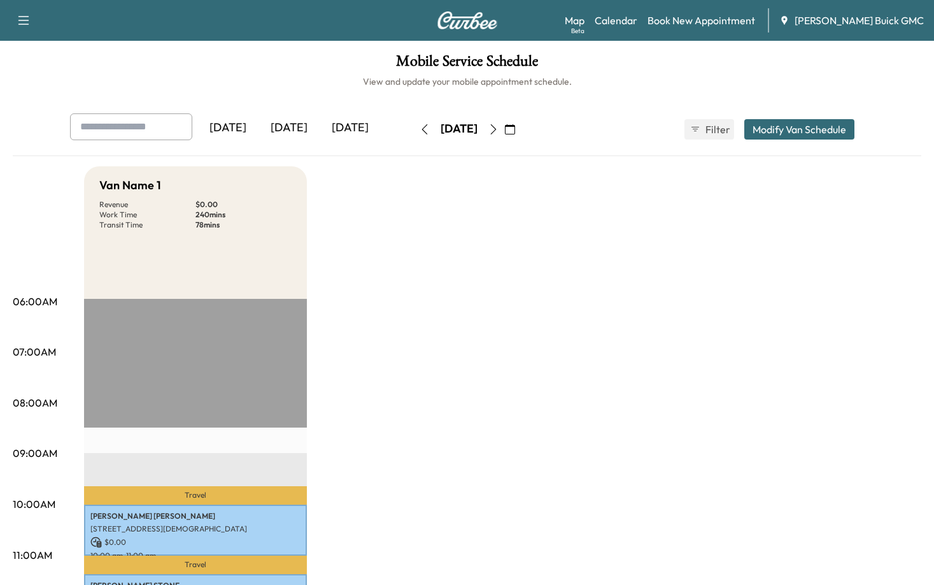
click at [414, 127] on button "button" at bounding box center [425, 129] width 22 height 20
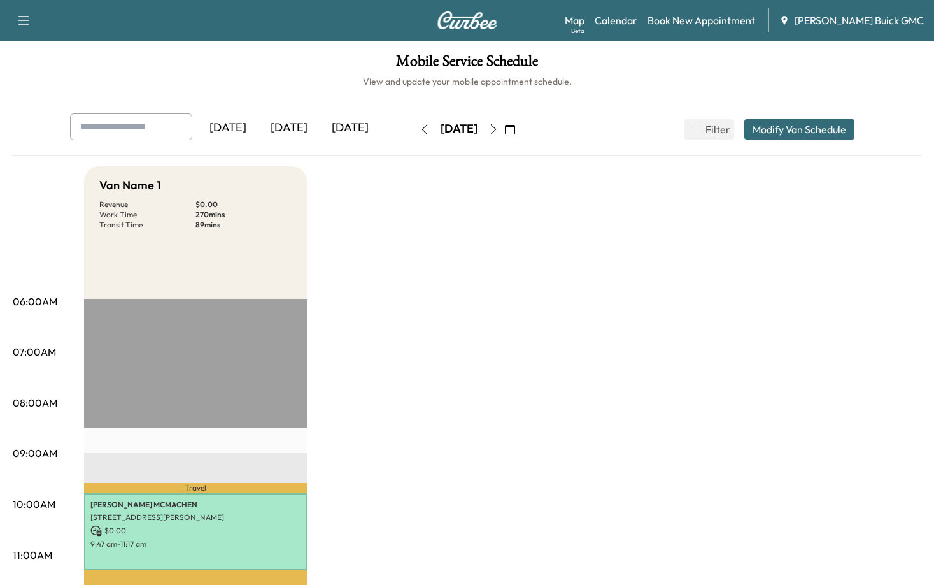
click at [515, 131] on icon "button" at bounding box center [510, 129] width 10 height 10
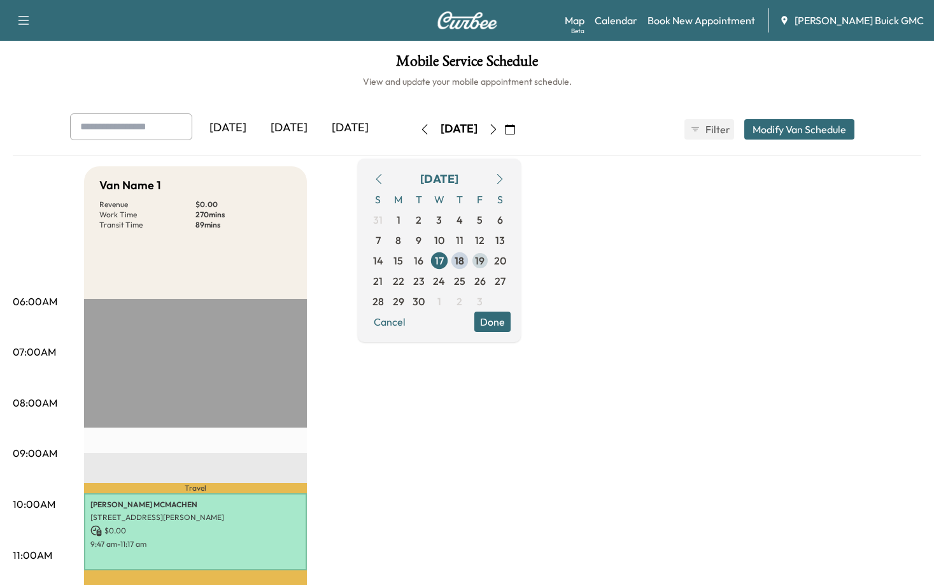
click at [485, 262] on span "19" at bounding box center [480, 260] width 10 height 15
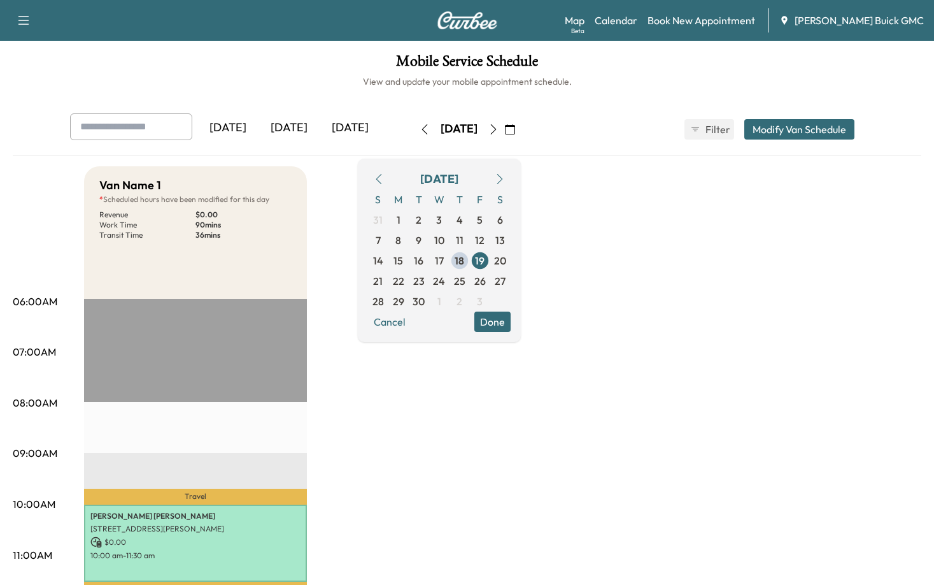
click at [511, 325] on button "Done" at bounding box center [492, 321] width 36 height 20
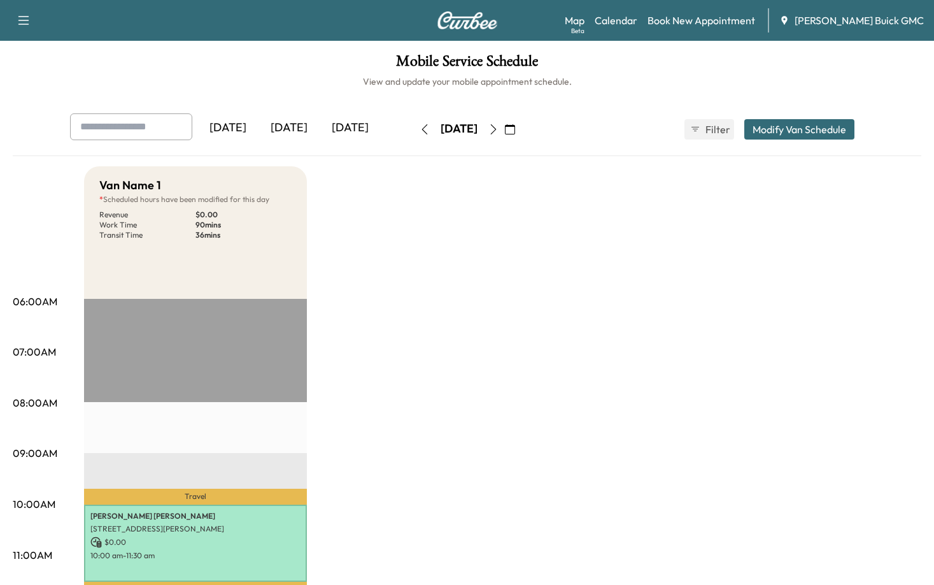
click at [810, 125] on button "Modify Van Schedule" at bounding box center [800, 129] width 110 height 20
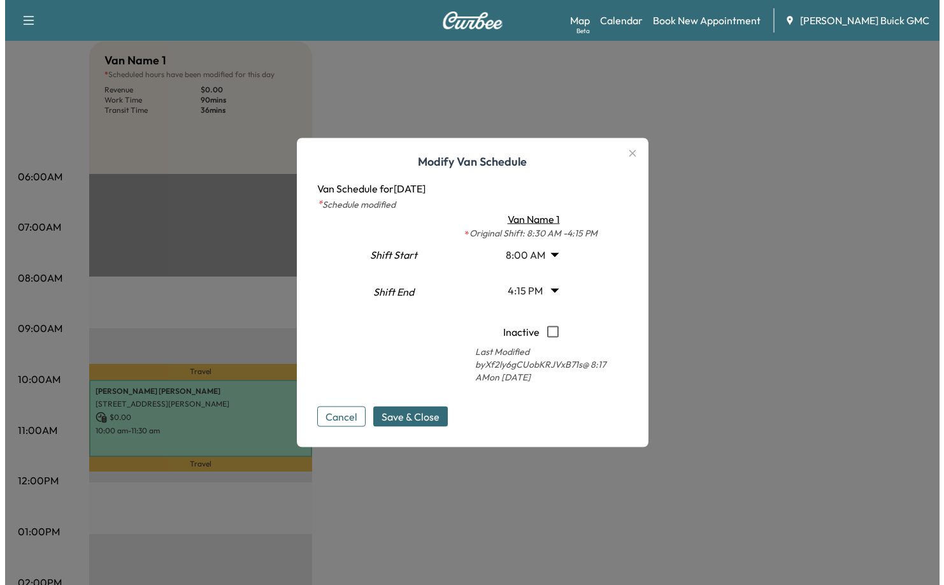
scroll to position [127, 0]
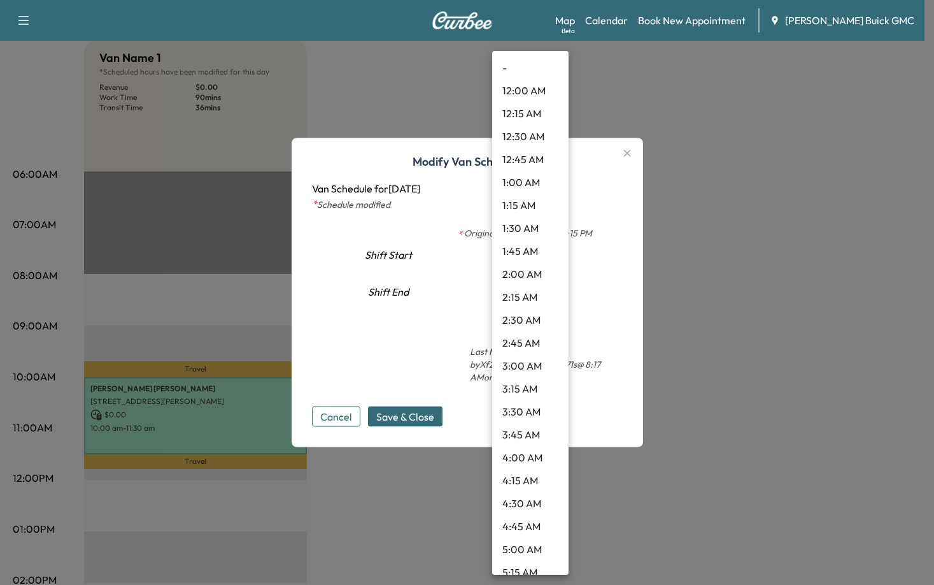
click at [552, 257] on body "Support Log Out Map Beta Calendar Book New Appointment Kelley Buick GMC Mobile …" at bounding box center [467, 165] width 934 height 585
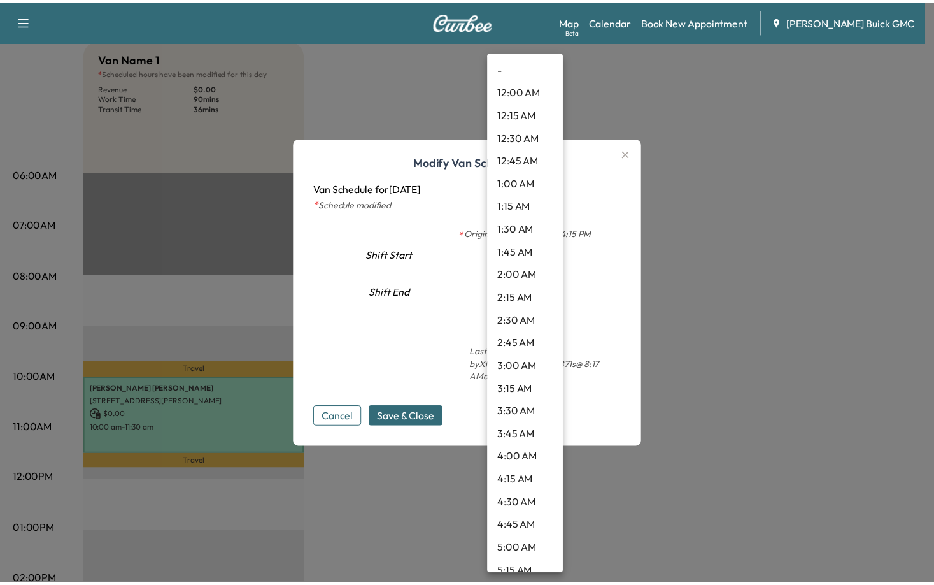
scroll to position [511, 0]
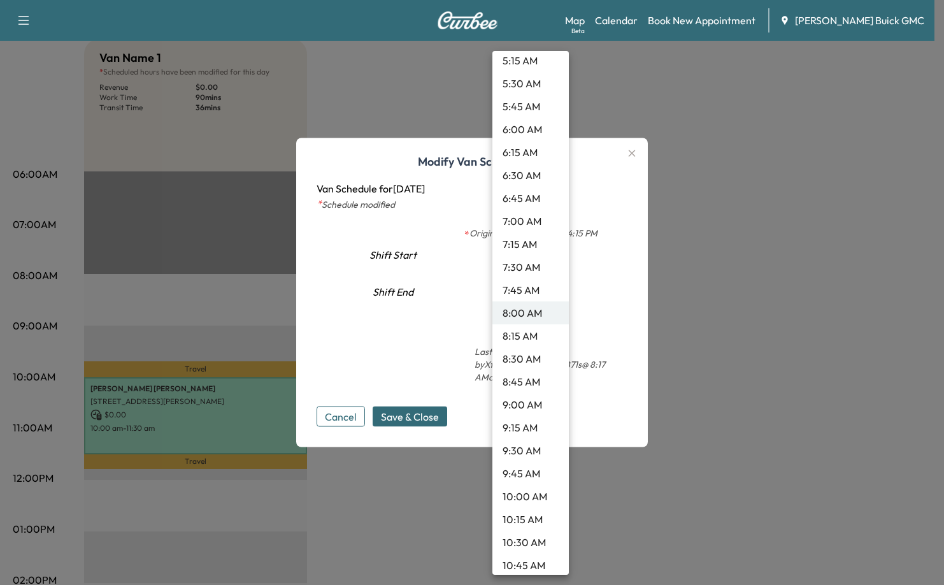
click at [523, 314] on li "8:00 AM" at bounding box center [530, 312] width 76 height 23
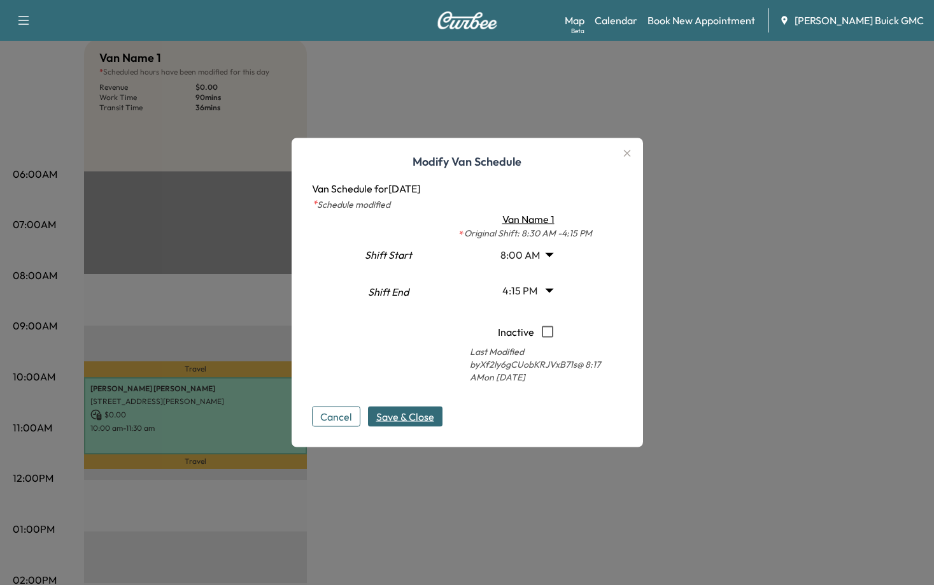
click at [419, 415] on span "Save & Close" at bounding box center [405, 416] width 58 height 15
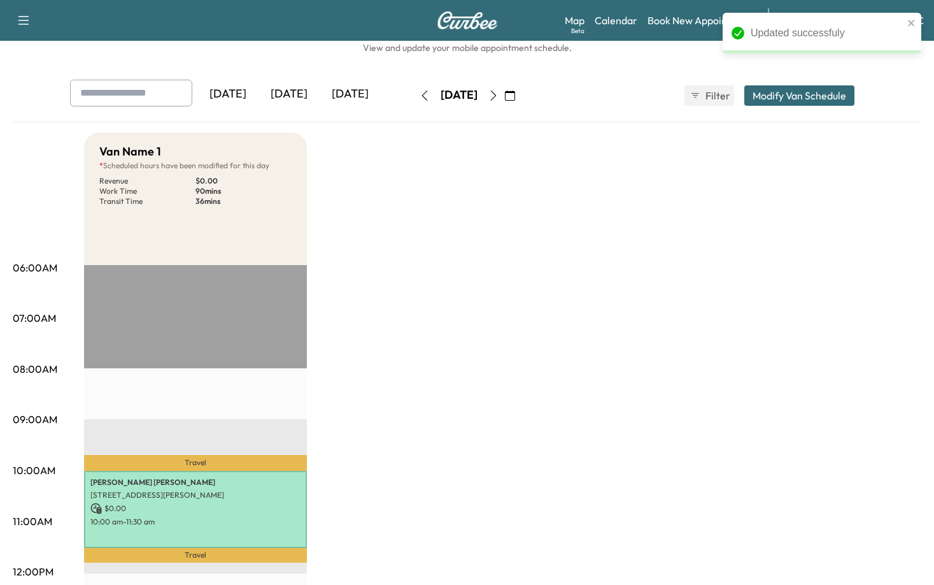
scroll to position [64, 0]
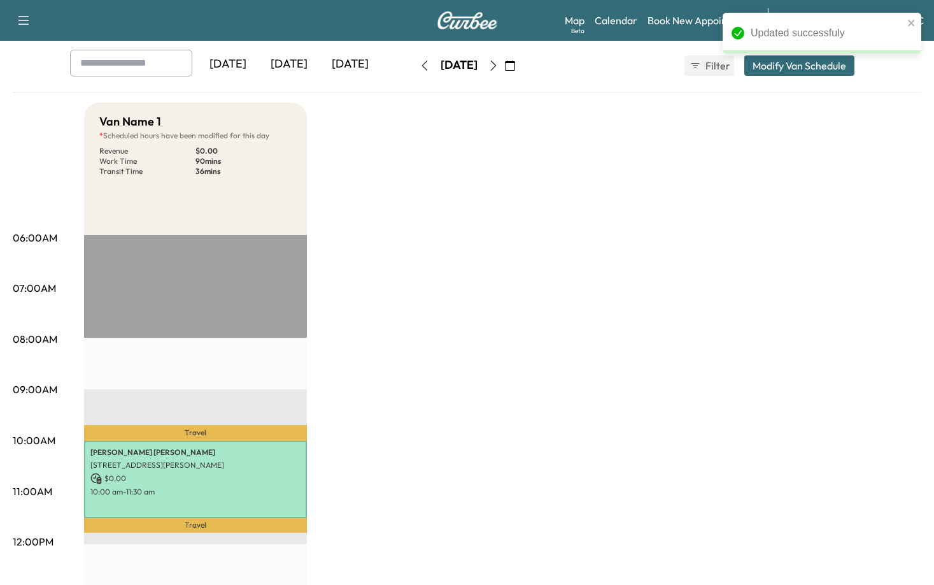
click at [486, 278] on div "Van Name 1 * Scheduled hours have been modified for this day Revenue $ 0.00 Wor…" at bounding box center [503, 580] width 838 height 955
